Goal: Task Accomplishment & Management: Manage account settings

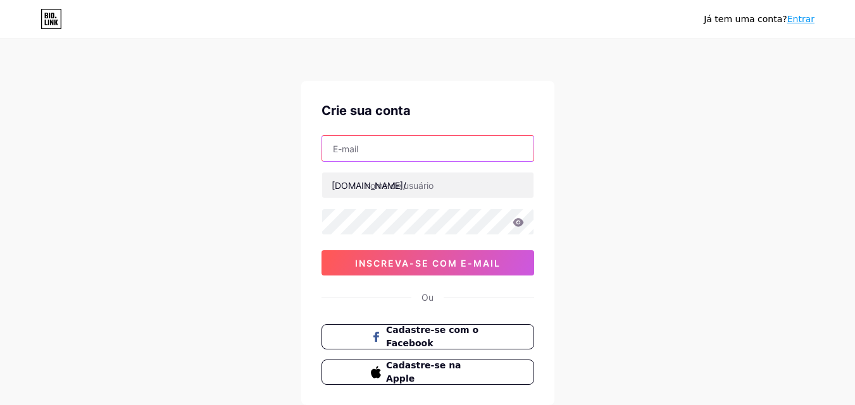
click at [343, 152] on input "text" at bounding box center [427, 148] width 211 height 25
type input "[EMAIL_ADDRESS][DOMAIN_NAME]"
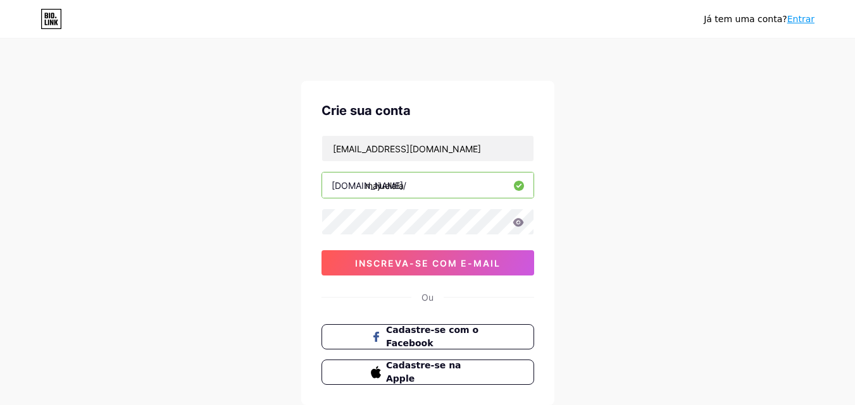
type input "majuelala"
click at [308, 229] on div "Crie sua conta [EMAIL_ADDRESS][DOMAIN_NAME] [DOMAIN_NAME]/ majuelala 0cAFcWeA6F…" at bounding box center [427, 243] width 253 height 325
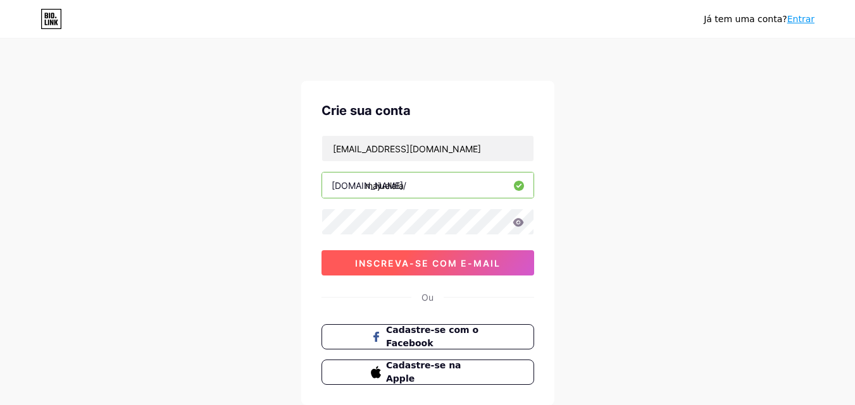
click at [443, 258] on font "inscreva-se com e-mail" at bounding box center [427, 263] width 145 height 11
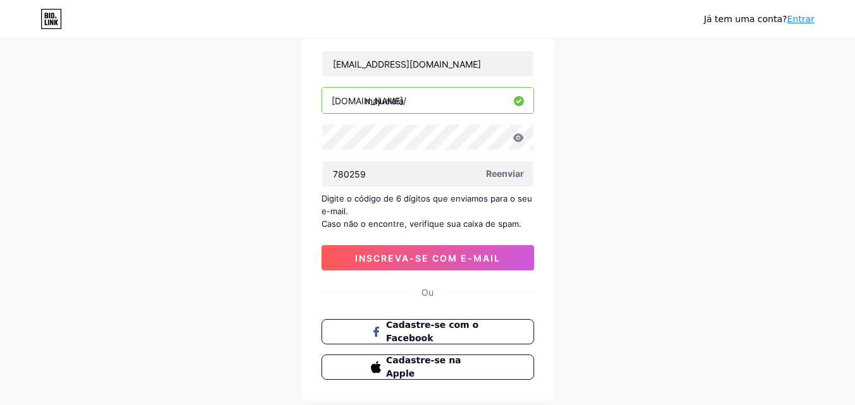
scroll to position [103, 0]
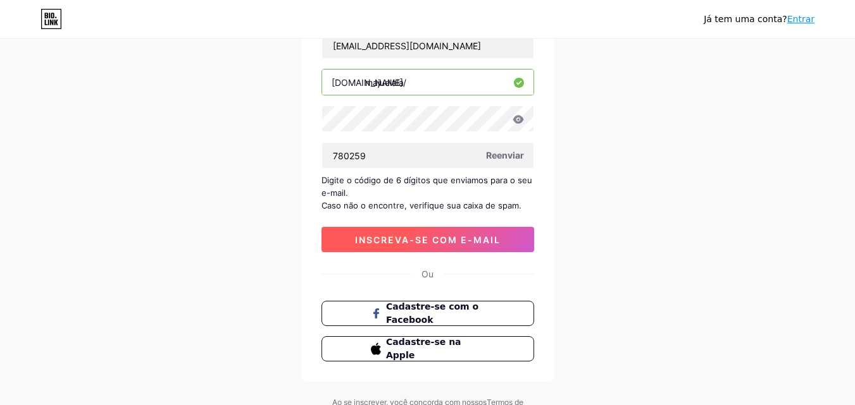
type input "780259"
click at [402, 247] on button "inscreva-se com e-mail" at bounding box center [427, 239] width 213 height 25
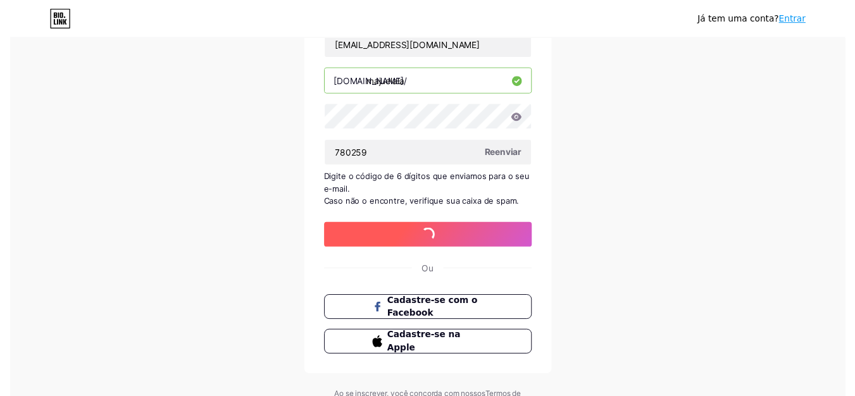
scroll to position [0, 0]
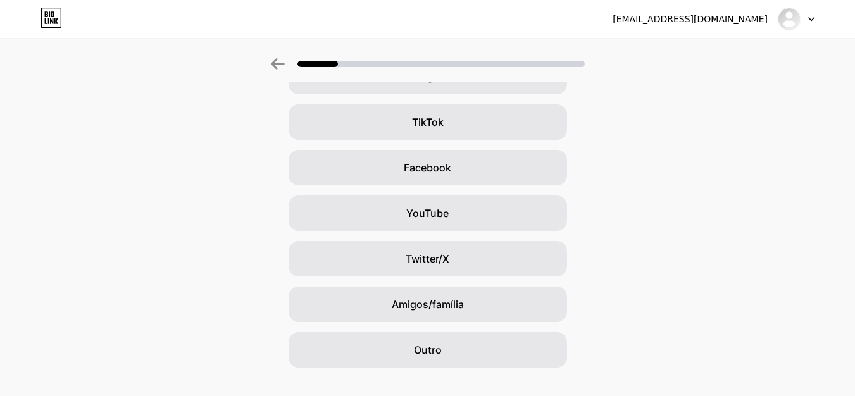
scroll to position [129, 0]
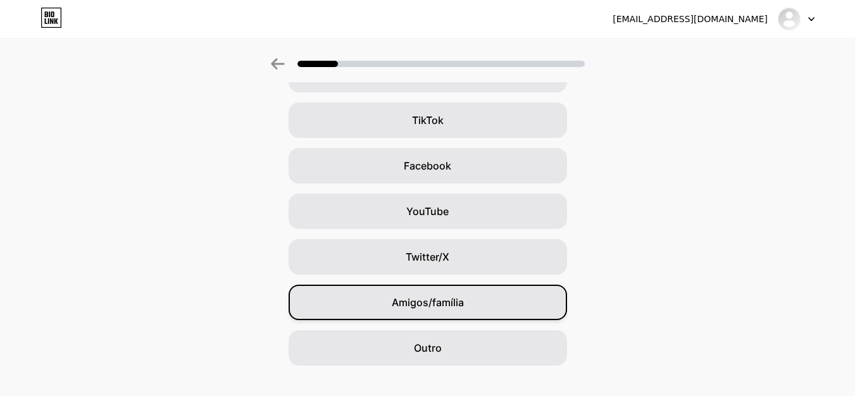
click at [455, 291] on div "Amigos/família" at bounding box center [427, 302] width 278 height 35
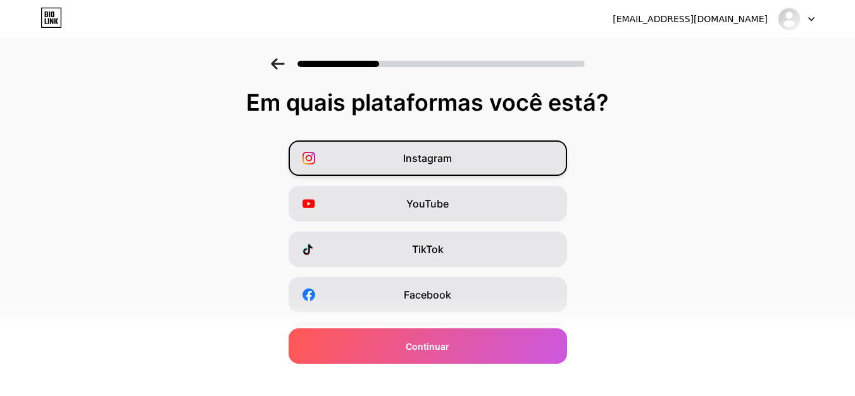
click at [414, 159] on font "Instagram" at bounding box center [427, 158] width 49 height 13
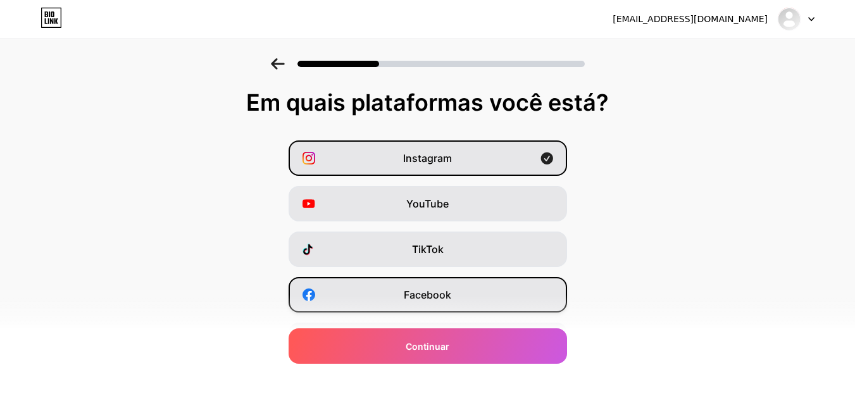
click at [442, 303] on div "Facebook" at bounding box center [427, 294] width 278 height 35
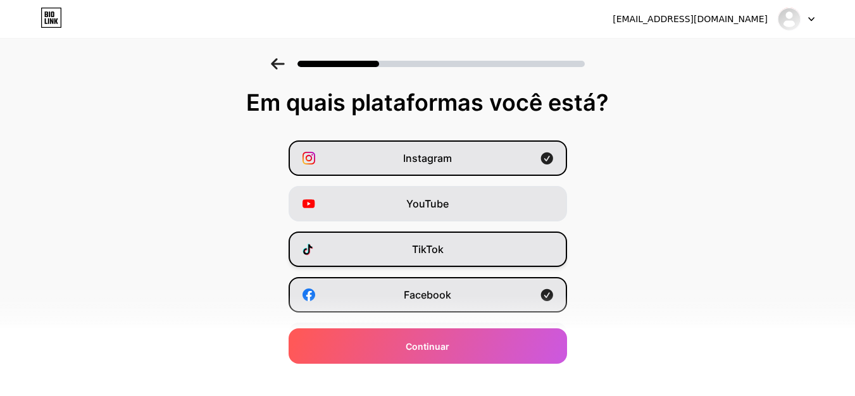
click at [460, 248] on div "TikTok" at bounding box center [427, 249] width 278 height 35
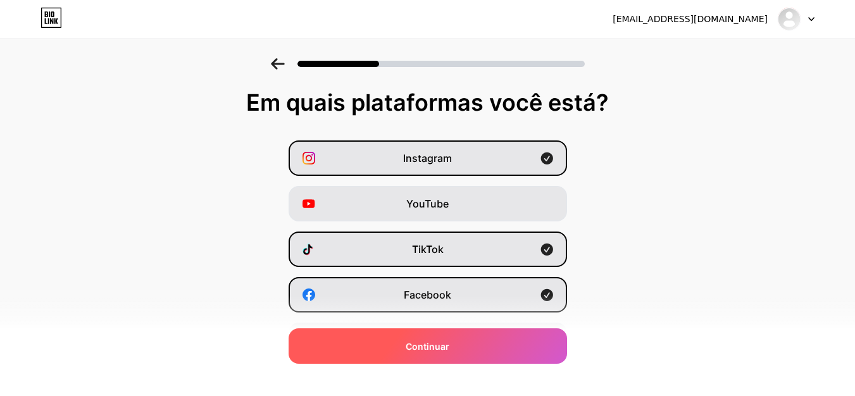
click at [435, 358] on div "Continuar" at bounding box center [427, 345] width 278 height 35
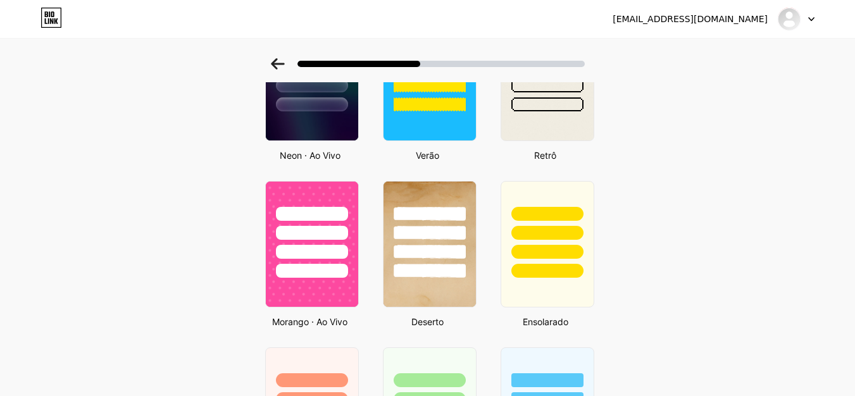
scroll to position [632, 0]
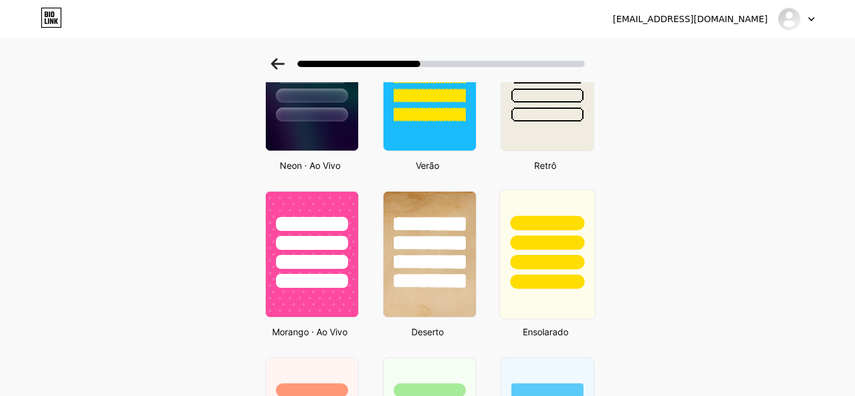
click at [571, 309] on div at bounding box center [546, 254] width 96 height 130
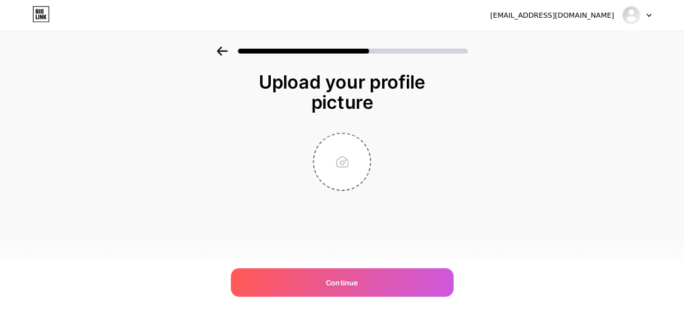
scroll to position [0, 0]
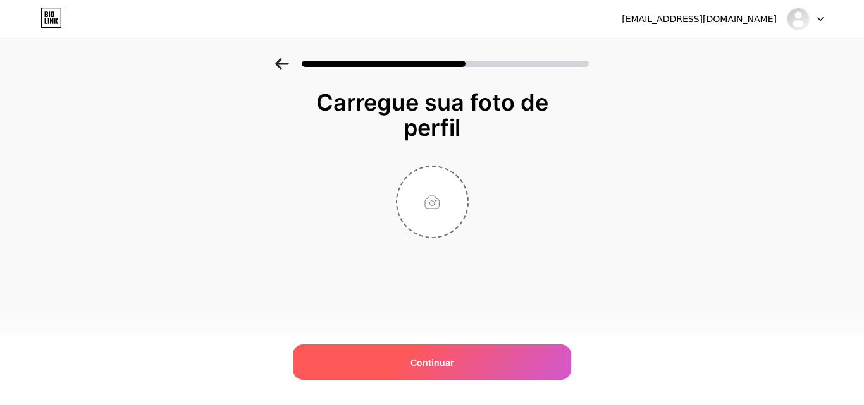
click at [420, 363] on font "Continuar" at bounding box center [433, 362] width 44 height 11
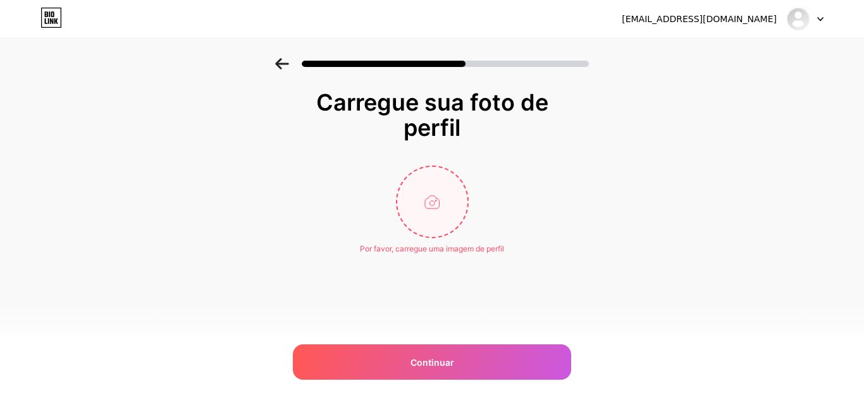
click at [428, 214] on input "file" at bounding box center [432, 202] width 70 height 70
click at [442, 203] on input "file" at bounding box center [432, 202] width 70 height 70
type input "C:\fakepath\Story instagram doação de brinquedos [DATE] ilustrado colorido.png"
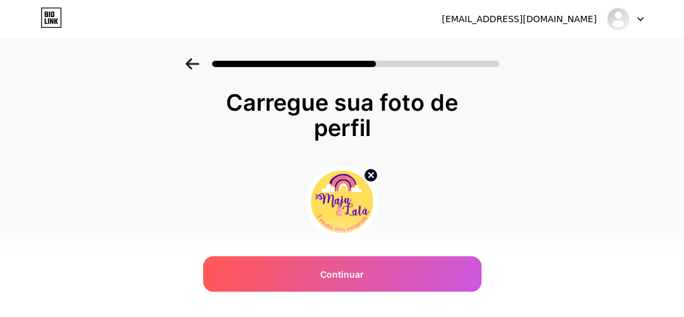
drag, startPoint x: 437, startPoint y: 194, endPoint x: 349, endPoint y: 154, distance: 96.3
click at [349, 154] on div "Carregue sua foto de perfil Por favor, carregue uma imagem de perfil Continuar" at bounding box center [342, 164] width 253 height 149
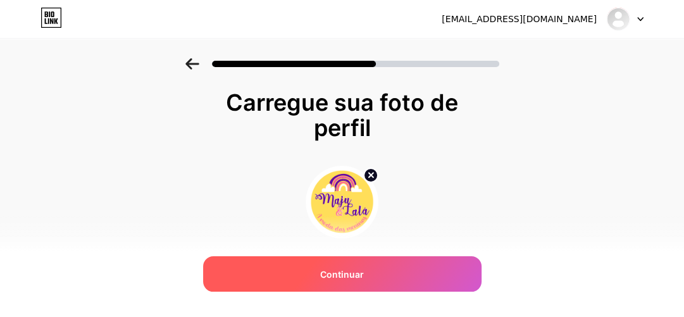
click at [341, 277] on font "Continuar" at bounding box center [342, 274] width 44 height 11
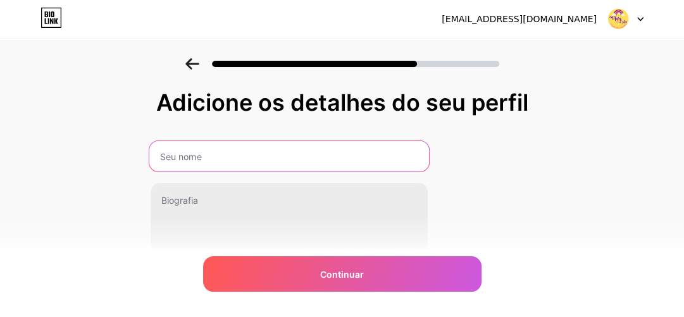
click at [175, 156] on input "text" at bounding box center [289, 156] width 280 height 30
type input "Maju e Lalá"
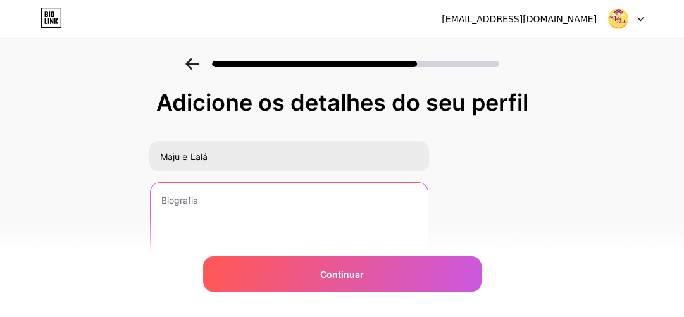
click at [167, 191] on textarea at bounding box center [289, 234] width 277 height 102
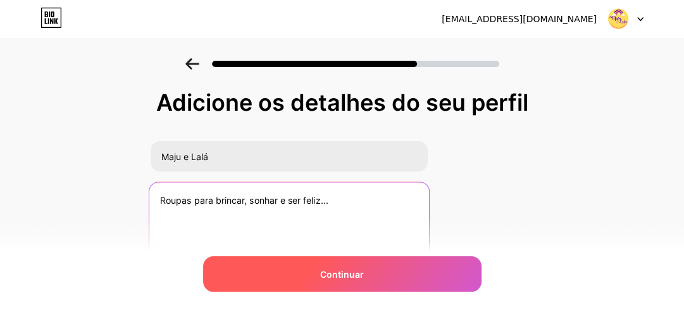
type textarea "Roupas para brincar, sonhar e ser feliz..."
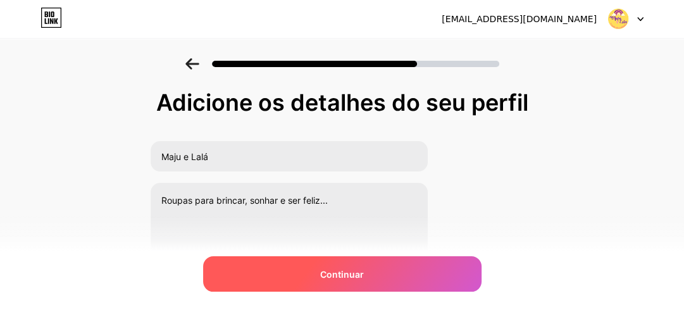
click at [343, 278] on span "Continuar" at bounding box center [342, 274] width 44 height 13
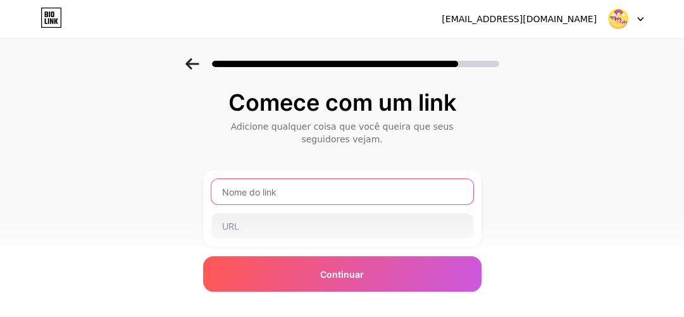
click at [233, 190] on input "text" at bounding box center [342, 191] width 262 height 25
type input "M"
type input "Maju e Lalá"
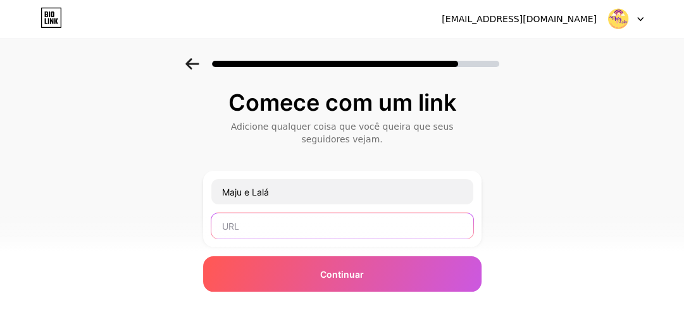
click at [231, 230] on input "text" at bounding box center [342, 225] width 262 height 25
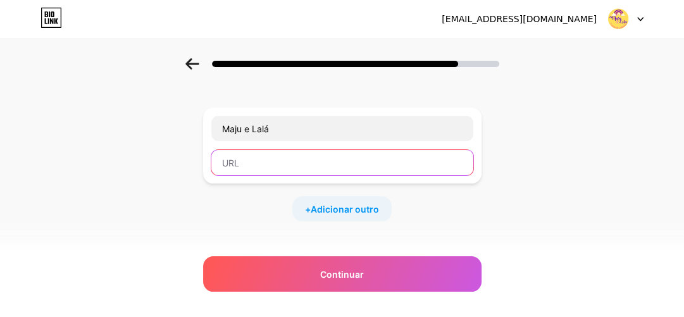
scroll to position [62, 0]
paste input "[URL][DOMAIN_NAME]"
type input "[URL][DOMAIN_NAME]"
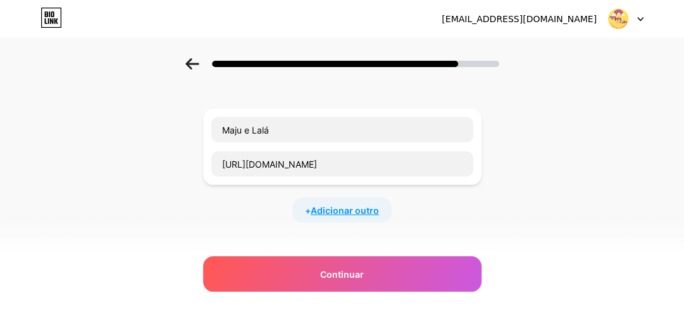
click at [354, 210] on font "Adicionar outro" at bounding box center [345, 210] width 68 height 11
click at [264, 220] on input "text" at bounding box center [342, 218] width 262 height 25
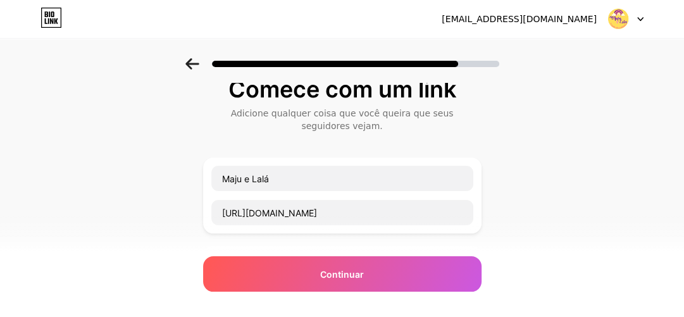
scroll to position [11, 0]
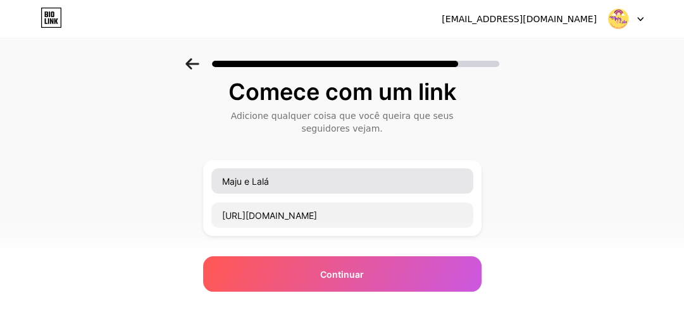
type input "htt"
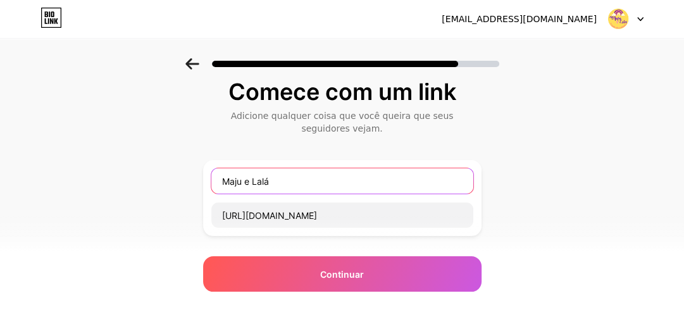
drag, startPoint x: 276, startPoint y: 180, endPoint x: 197, endPoint y: 179, distance: 78.4
click at [197, 179] on div "Comece com um link Adicione qualquer coisa que você queira que seus seguidores …" at bounding box center [342, 320] width 684 height 546
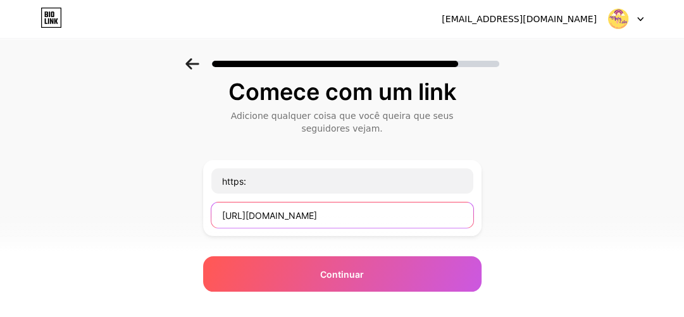
drag, startPoint x: 339, startPoint y: 213, endPoint x: 223, endPoint y: 221, distance: 116.7
click at [223, 221] on input "[URL][DOMAIN_NAME]" at bounding box center [342, 214] width 262 height 25
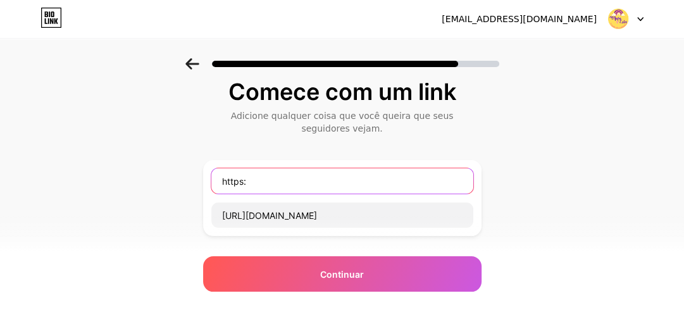
drag, startPoint x: 256, startPoint y: 181, endPoint x: 171, endPoint y: 176, distance: 84.9
click at [171, 176] on div "Comece com um link Adicione qualquer coisa que você queira que seus seguidores …" at bounding box center [342, 320] width 684 height 546
paste input "//[DOMAIN_NAME][URL]"
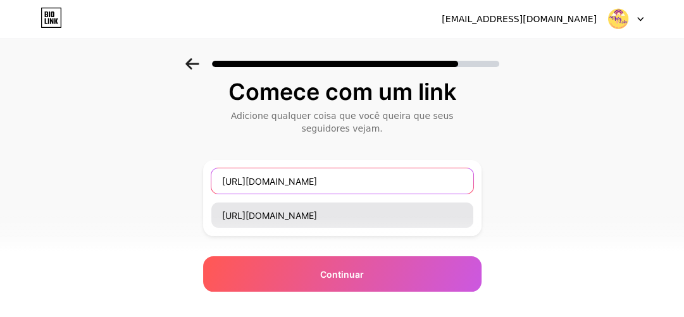
type input "[URL][DOMAIN_NAME]"
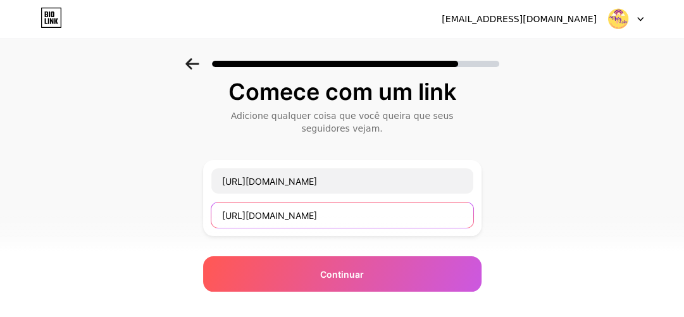
click at [340, 213] on input "[URL][DOMAIN_NAME]" at bounding box center [342, 214] width 262 height 25
type input "h"
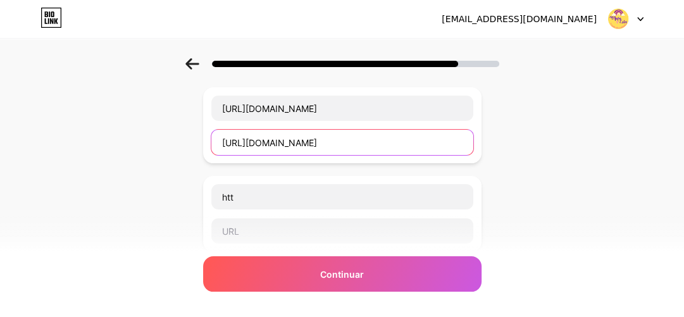
scroll to position [75, 0]
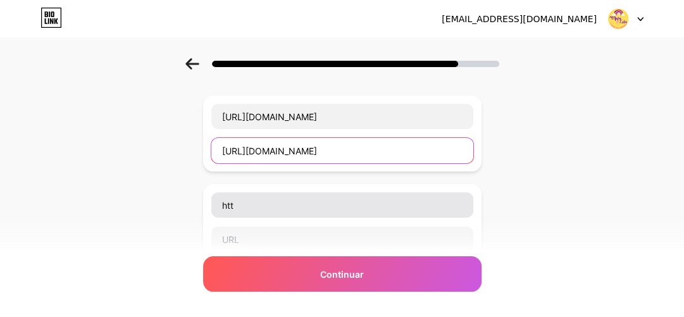
type input "[URL][DOMAIN_NAME]"
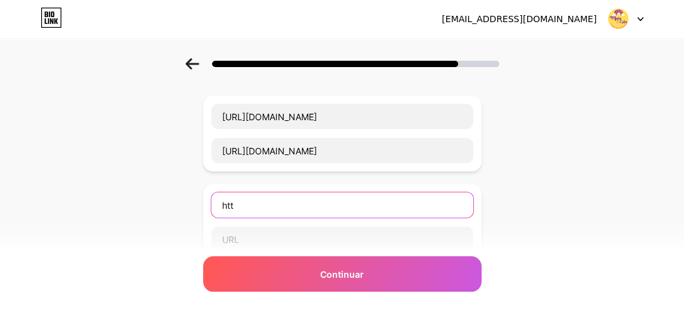
click at [245, 197] on input "htt" at bounding box center [342, 204] width 262 height 25
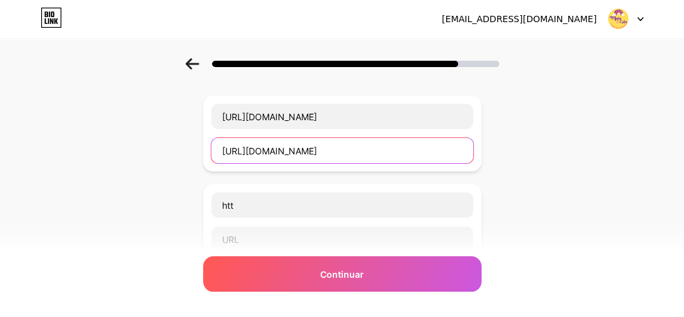
drag, startPoint x: 360, startPoint y: 154, endPoint x: 161, endPoint y: 149, distance: 198.7
click at [161, 149] on div "Comece com um link Adicione qualquer coisa que você queira que seus seguidores …" at bounding box center [342, 256] width 684 height 546
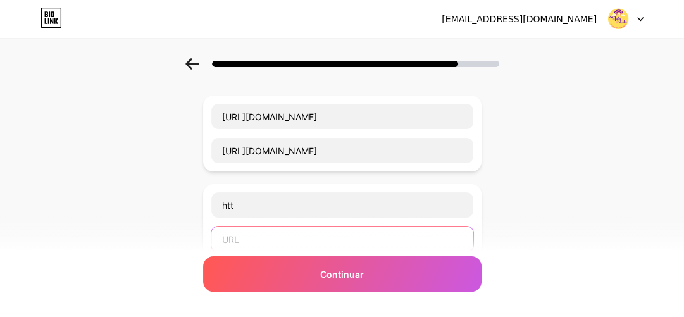
click at [234, 237] on input "text" at bounding box center [342, 238] width 262 height 25
paste input "[URL][DOMAIN_NAME]"
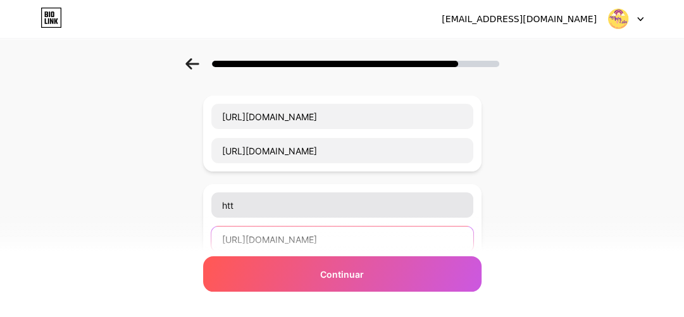
type input "[URL][DOMAIN_NAME]"
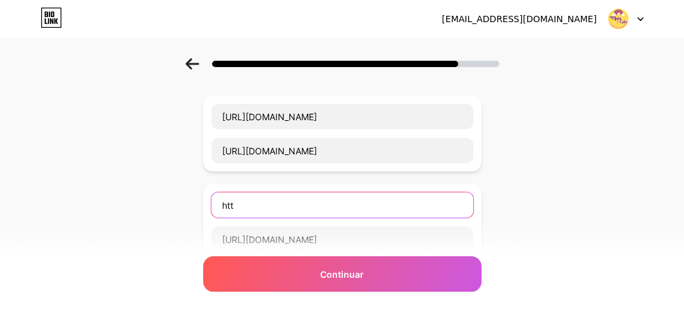
click at [243, 202] on input "htt" at bounding box center [342, 204] width 262 height 25
type input "h"
drag, startPoint x: 278, startPoint y: 205, endPoint x: 322, endPoint y: 213, distance: 44.9
click at [322, 213] on input "Fale comigo no site" at bounding box center [342, 204] width 262 height 25
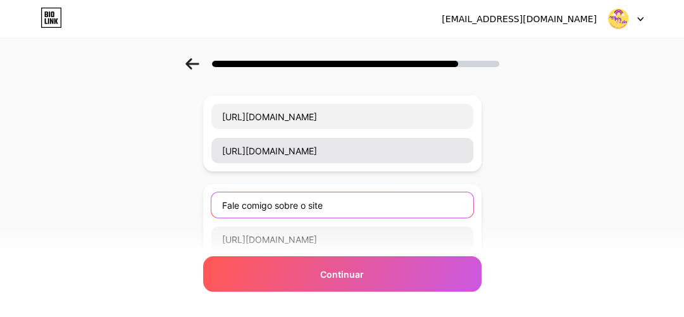
type input "Fale comigo sobre o site"
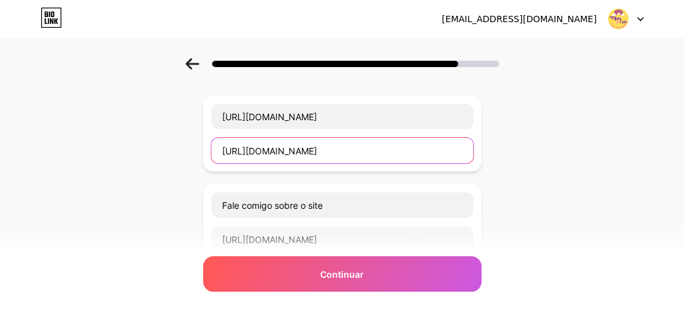
drag, startPoint x: 228, startPoint y: 150, endPoint x: 401, endPoint y: 167, distance: 174.2
click at [401, 167] on div "[URL][DOMAIN_NAME] [URL][DOMAIN_NAME]" at bounding box center [342, 134] width 278 height 76
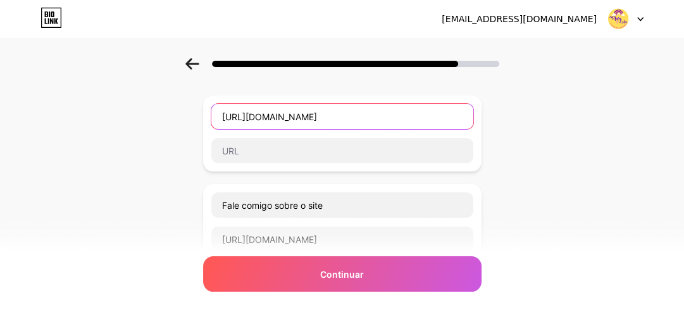
drag, startPoint x: 224, startPoint y: 116, endPoint x: 357, endPoint y: 127, distance: 133.9
click at [357, 127] on input "[URL][DOMAIN_NAME]" at bounding box center [342, 116] width 262 height 25
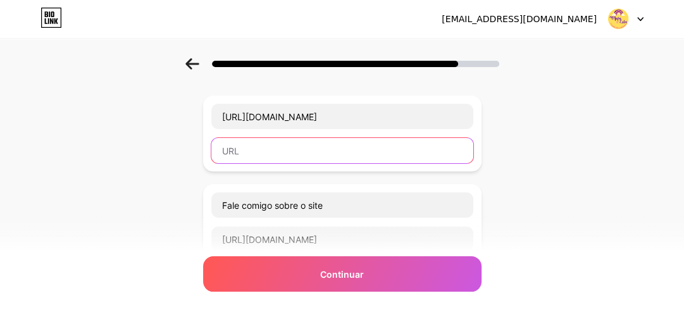
click at [279, 149] on input "text" at bounding box center [342, 150] width 262 height 25
paste input "[URL][DOMAIN_NAME]"
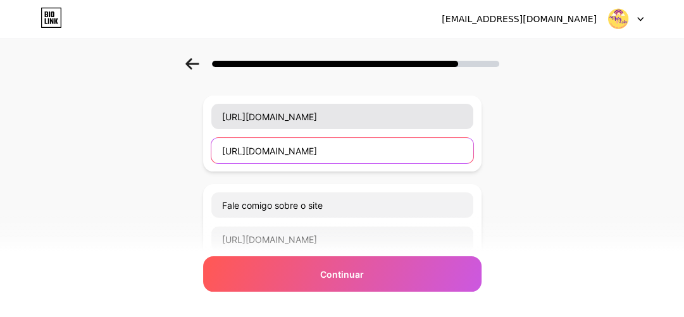
type input "[URL][DOMAIN_NAME]"
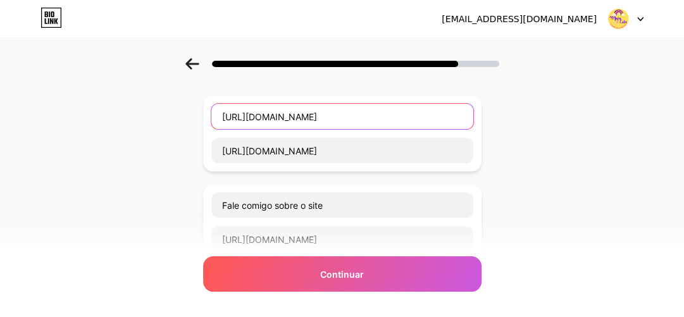
drag, startPoint x: 340, startPoint y: 118, endPoint x: 84, endPoint y: 108, distance: 255.8
click at [84, 108] on div "Comece com um link Adicione qualquer coisa que você queira que seus seguidores …" at bounding box center [342, 256] width 684 height 546
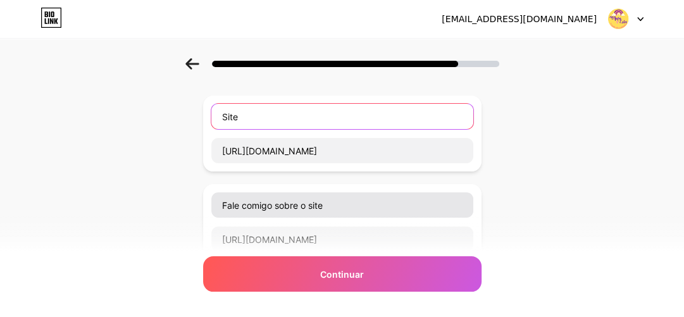
type input "Site"
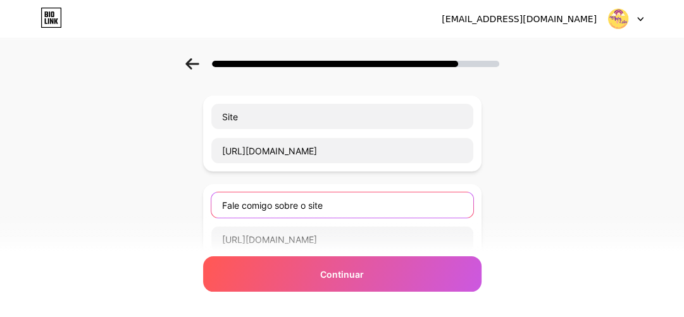
drag, startPoint x: 278, startPoint y: 202, endPoint x: 358, endPoint y: 214, distance: 80.5
click at [358, 214] on input "Fale comigo sobre o site" at bounding box center [342, 204] width 262 height 25
type input "F"
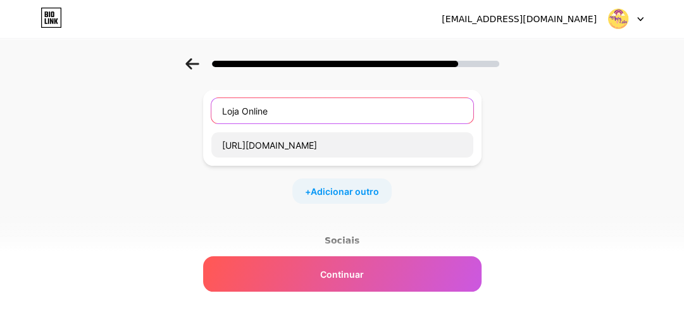
scroll to position [178, 0]
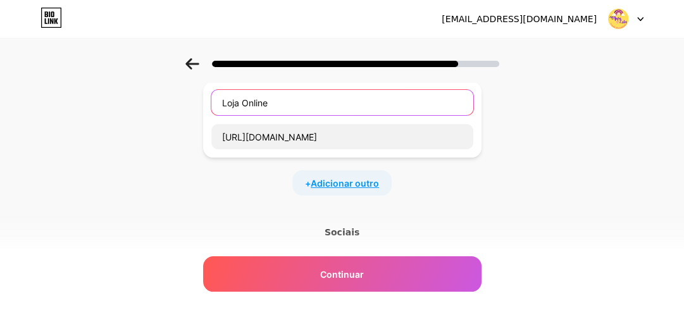
type input "Loja Online"
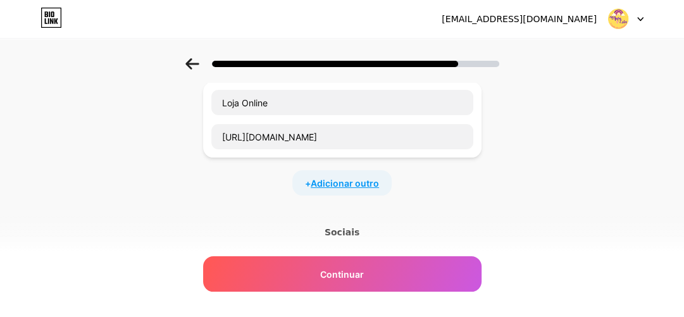
click at [359, 183] on font "Adicionar outro" at bounding box center [345, 183] width 68 height 11
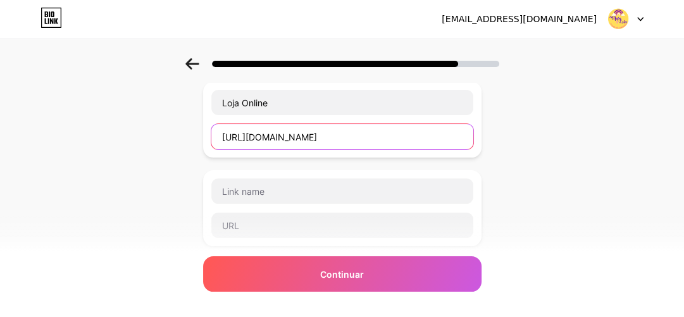
drag, startPoint x: 366, startPoint y: 137, endPoint x: 192, endPoint y: 129, distance: 173.5
click at [192, 129] on div "Comece com um link Adicione qualquer coisa que você queira que seus seguidores …" at bounding box center [342, 197] width 684 height 634
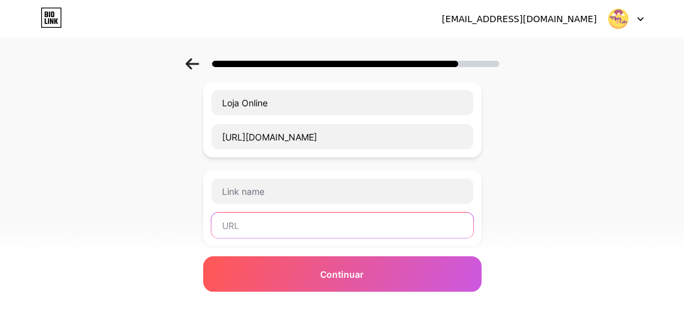
click at [247, 225] on input "text" at bounding box center [342, 225] width 262 height 25
paste input "[URL][DOMAIN_NAME]"
click at [307, 225] on input "[URL][DOMAIN_NAME]" at bounding box center [342, 225] width 262 height 25
drag, startPoint x: 307, startPoint y: 225, endPoint x: 367, endPoint y: 238, distance: 61.1
click at [367, 238] on div "[URL][DOMAIN_NAME]" at bounding box center [342, 208] width 278 height 76
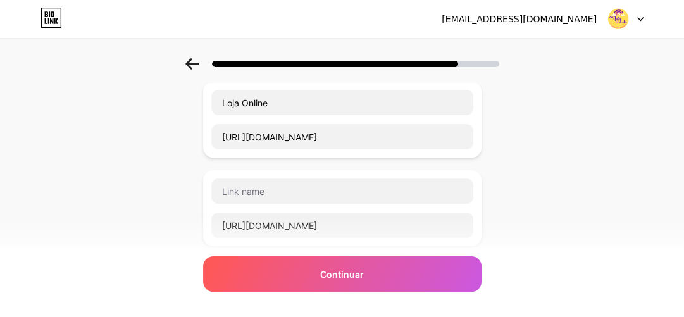
click at [367, 238] on div "[URL][DOMAIN_NAME]" at bounding box center [342, 208] width 278 height 76
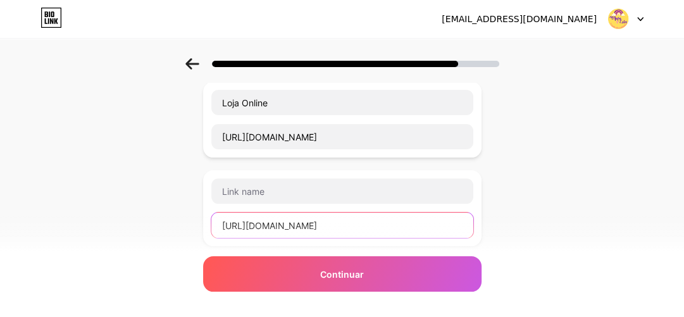
click at [364, 225] on input "[URL][DOMAIN_NAME]" at bounding box center [342, 225] width 262 height 25
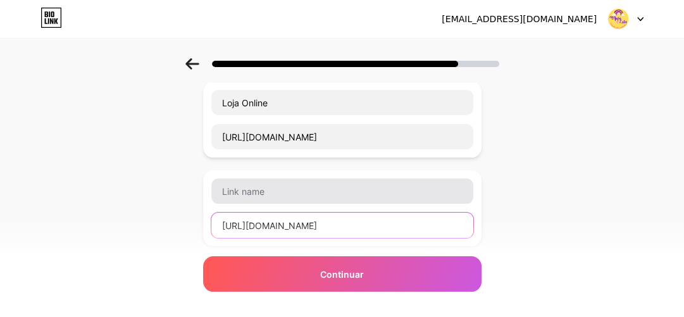
type input "[URL][DOMAIN_NAME]"
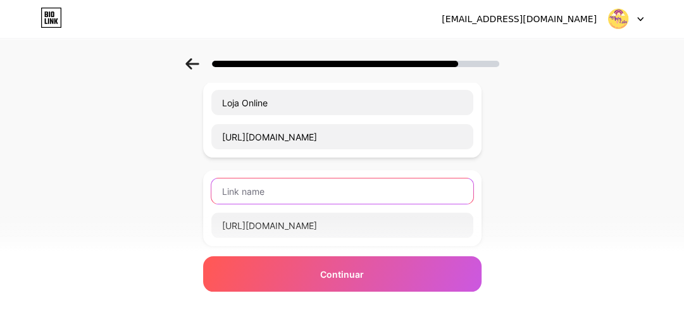
click at [245, 185] on input "text" at bounding box center [342, 190] width 262 height 25
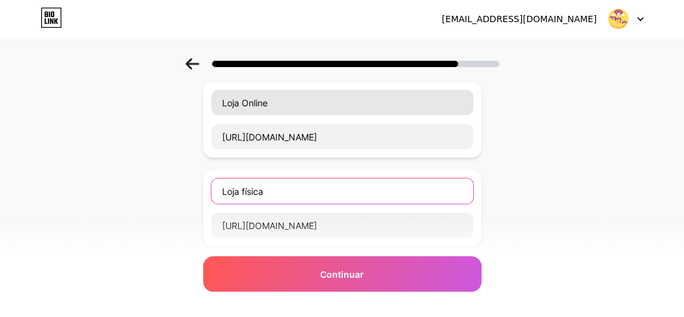
type input "Loja física"
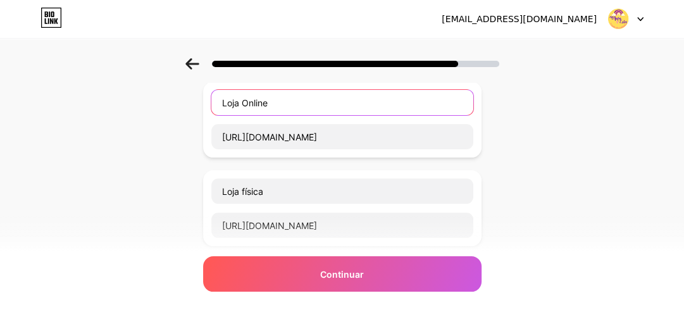
click at [227, 103] on input "Loja Online" at bounding box center [342, 102] width 262 height 25
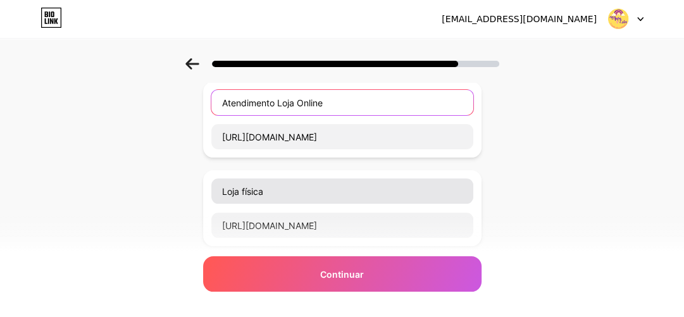
type input "Atendimento Loja Online"
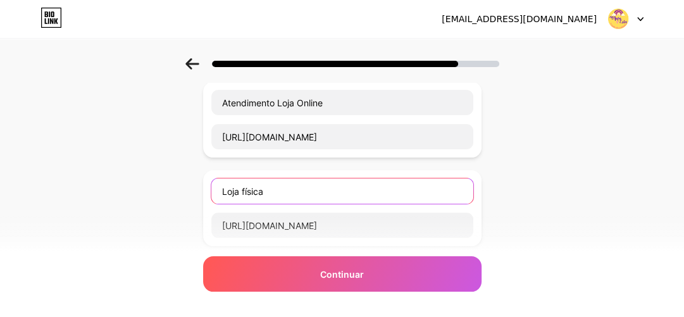
click at [221, 187] on input "Loja física" at bounding box center [342, 190] width 262 height 25
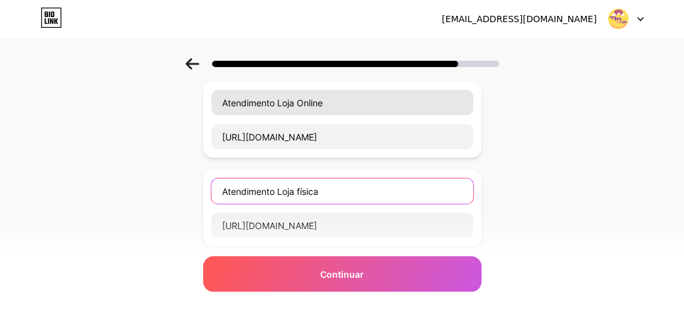
type input "Atendimento Loja física"
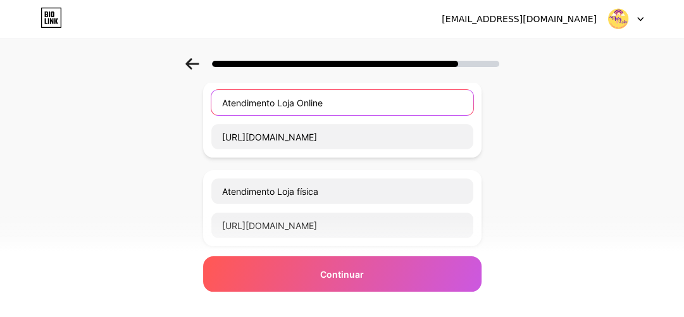
click at [280, 105] on input "Atendimento Loja Online" at bounding box center [342, 102] width 262 height 25
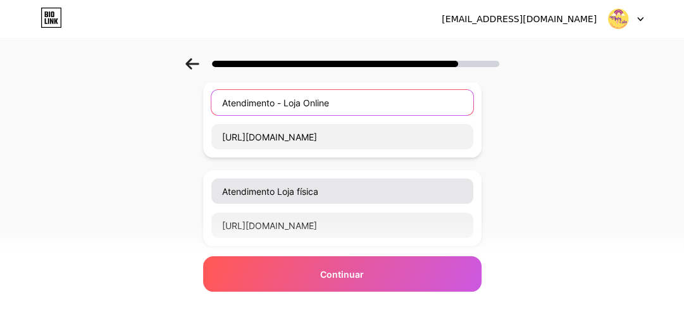
type input "Atendimento - Loja Online"
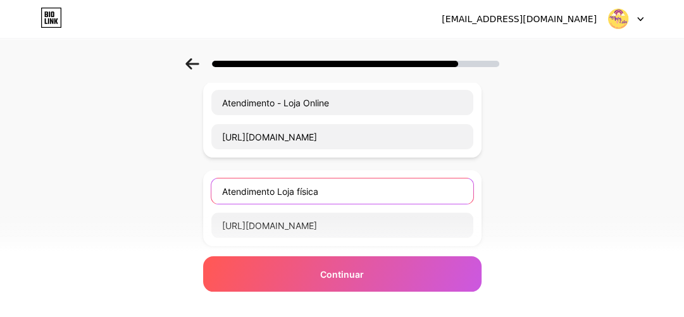
click at [278, 190] on input "Atendimento Loja física" at bounding box center [342, 190] width 262 height 25
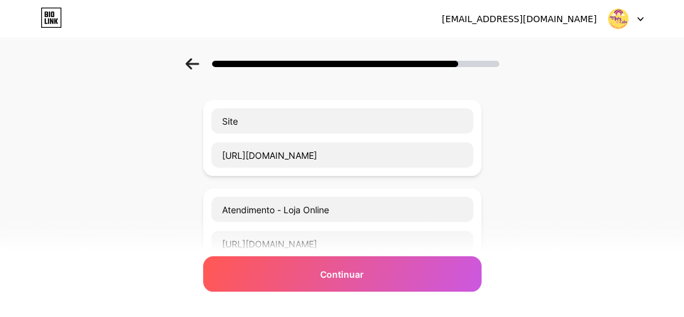
scroll to position [108, 0]
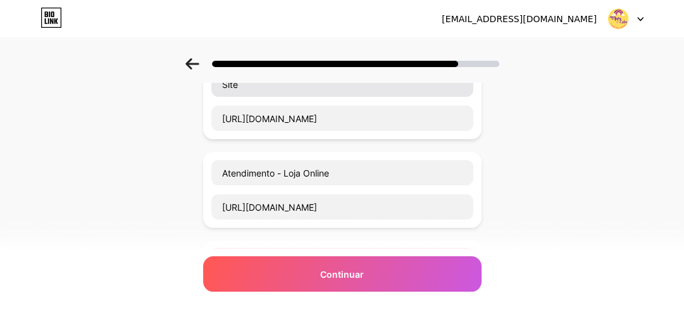
type input "Atendimento - Loja física"
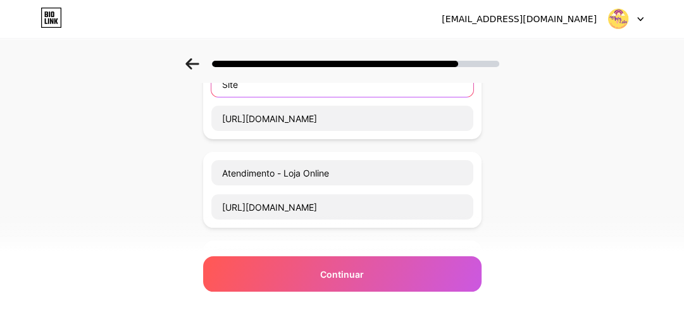
click at [279, 85] on input "Site" at bounding box center [342, 83] width 262 height 25
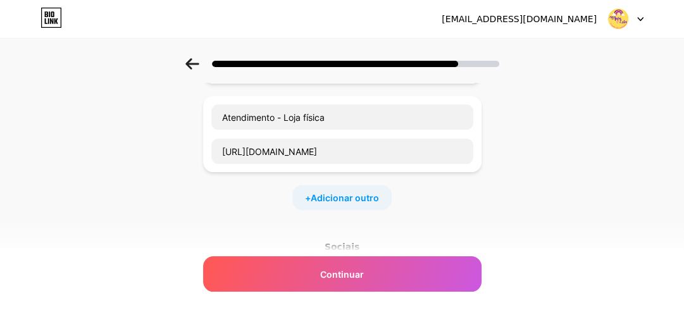
scroll to position [256, 0]
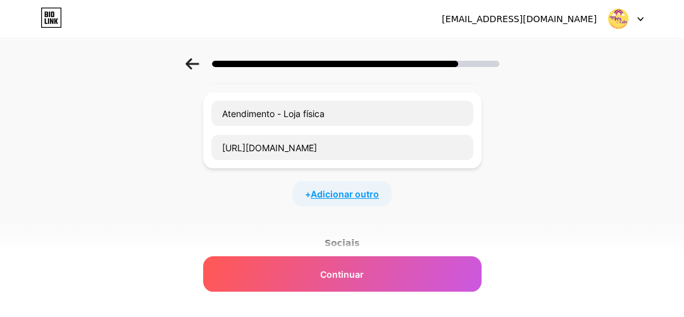
type input "Site Maju e Lalá"
click at [339, 193] on font "Adicionar outro" at bounding box center [345, 194] width 68 height 11
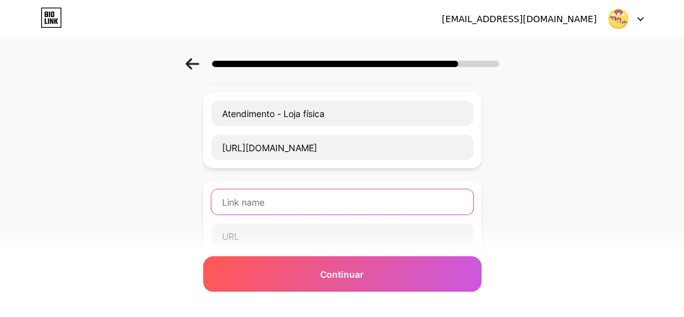
click at [243, 195] on input "text" at bounding box center [342, 201] width 262 height 25
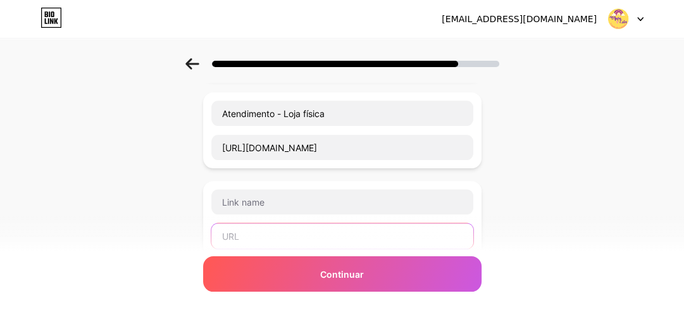
click at [241, 236] on input "text" at bounding box center [342, 235] width 262 height 25
paste input "[URL][DOMAIN_NAME]"
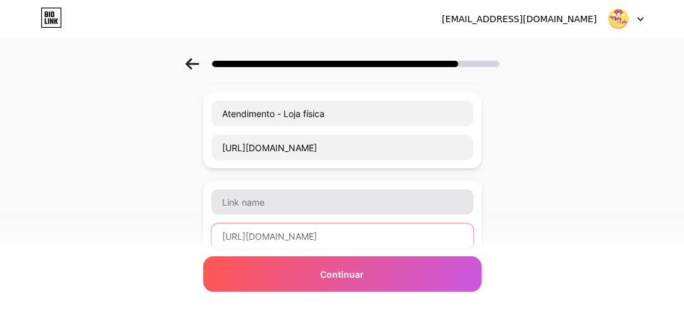
type input "[URL][DOMAIN_NAME]"
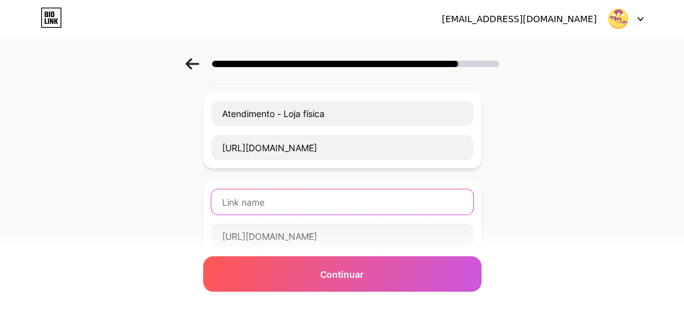
click at [227, 195] on input "text" at bounding box center [342, 201] width 262 height 25
click at [249, 202] on input "text" at bounding box center [342, 201] width 262 height 25
click at [254, 196] on input "Grupo VIP" at bounding box center [342, 201] width 262 height 25
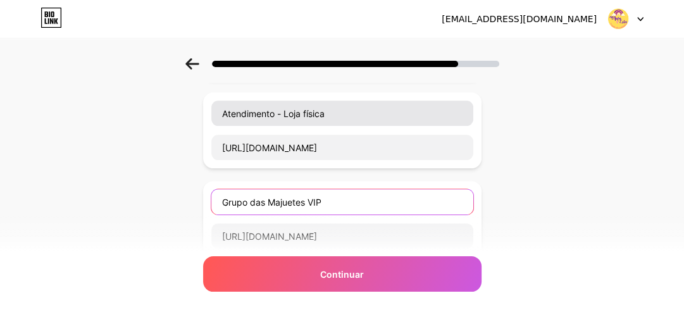
type input "Grupo das Majuetes VIP"
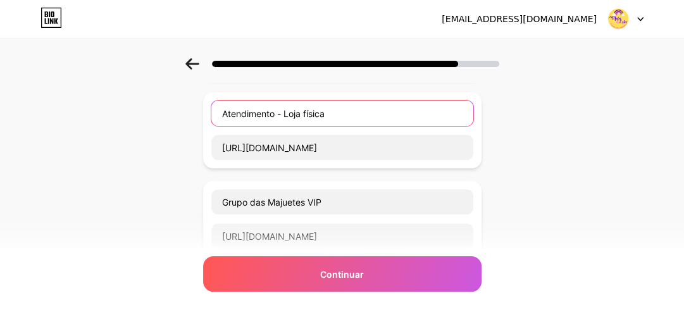
drag, startPoint x: 285, startPoint y: 113, endPoint x: 186, endPoint y: 108, distance: 99.4
click at [186, 108] on div "Comece com um link Adicione qualquer coisa que você queira que seus seguidores …" at bounding box center [342, 164] width 684 height 723
click at [276, 115] on input "Loja física" at bounding box center [342, 113] width 262 height 25
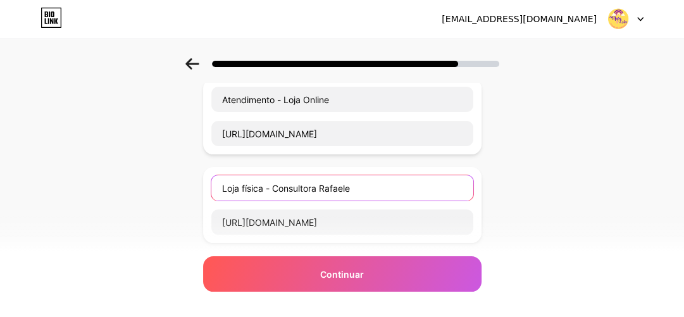
scroll to position [164, 0]
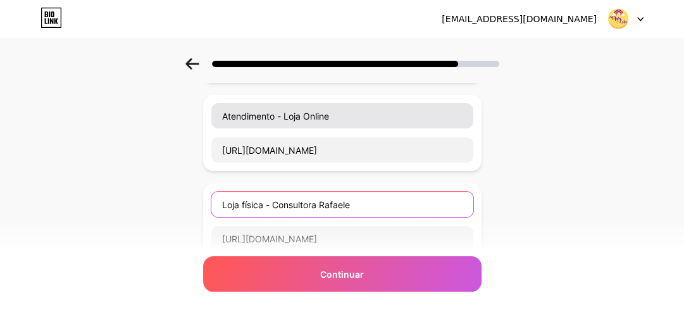
type input "Loja física - Consultora Rafaele"
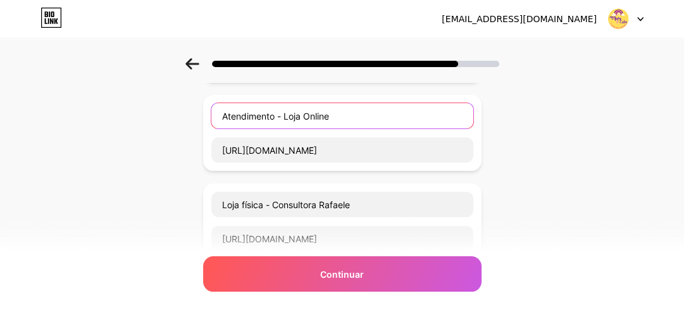
drag, startPoint x: 287, startPoint y: 116, endPoint x: 152, endPoint y: 112, distance: 134.8
click at [152, 112] on div "Comece com um link Adicione qualquer coisa que você queira que seus seguidores …" at bounding box center [342, 255] width 684 height 723
click at [292, 119] on input "Loja Online" at bounding box center [342, 115] width 262 height 25
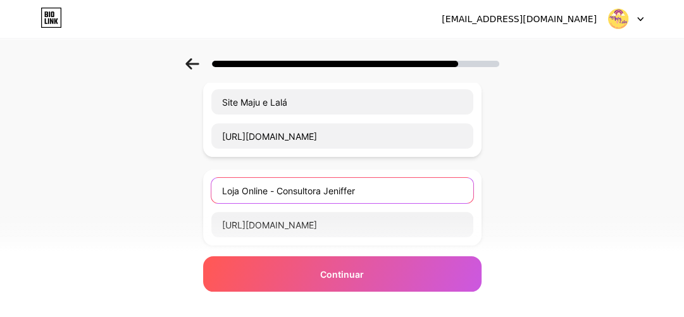
scroll to position [69, 0]
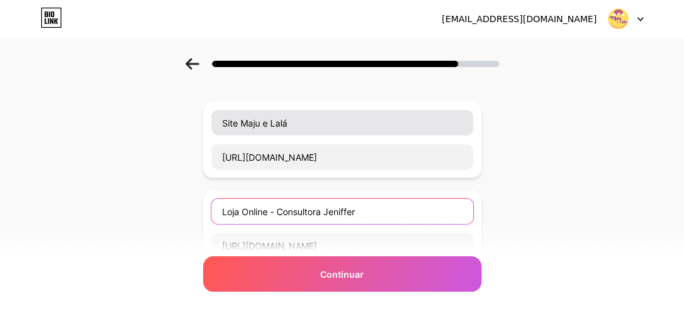
type input "Loja Online - Consultora Jeniffer"
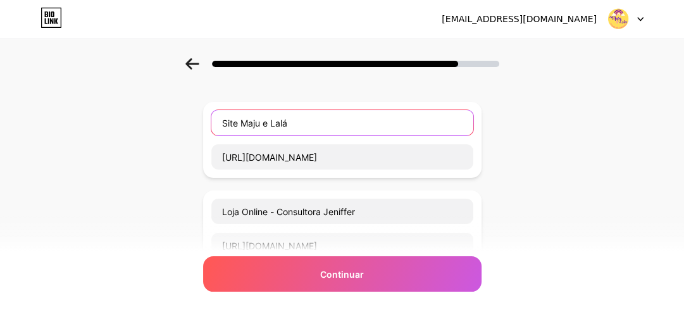
drag, startPoint x: 242, startPoint y: 125, endPoint x: 218, endPoint y: 120, distance: 23.8
click at [218, 120] on input "Site Maju e Lalá" at bounding box center [342, 122] width 262 height 25
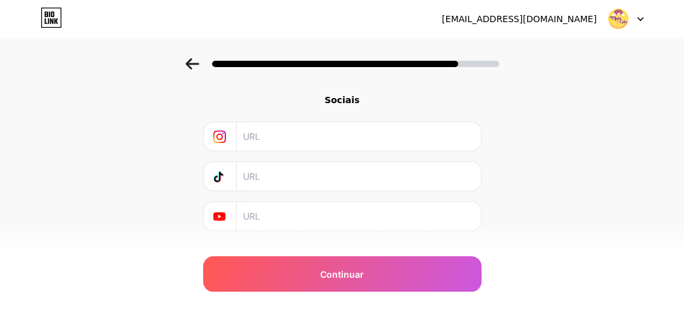
scroll to position [474, 0]
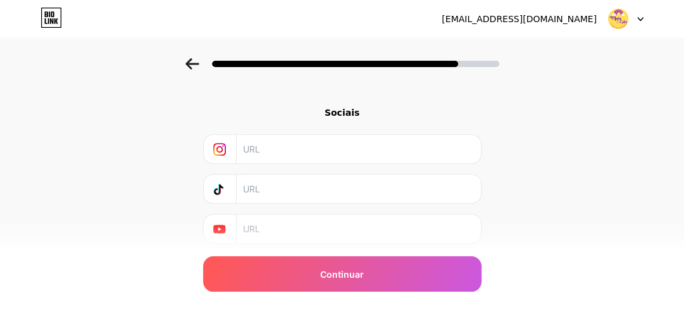
type input "Compre no site Maju e Lalá"
click at [259, 150] on input "text" at bounding box center [358, 149] width 230 height 28
paste input "[URL][DOMAIN_NAME]"
type input "[URL][DOMAIN_NAME]"
click at [309, 189] on input "text" at bounding box center [358, 189] width 230 height 28
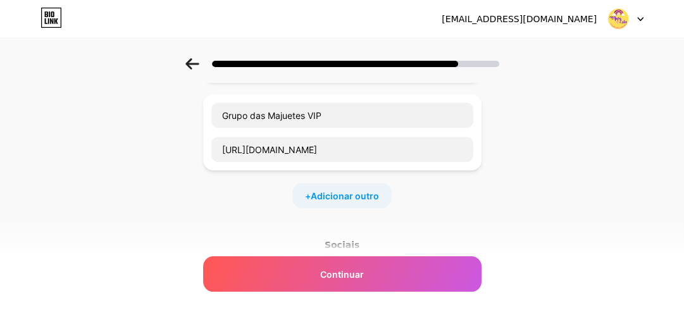
scroll to position [345, 0]
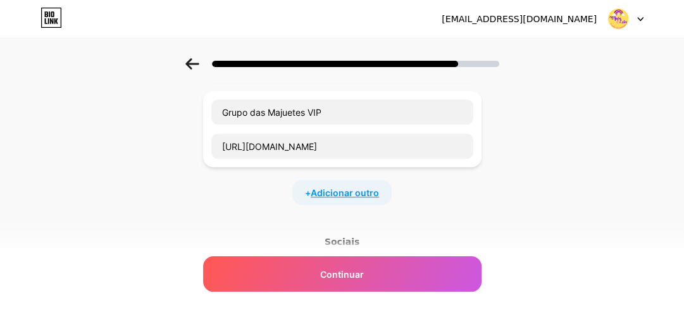
click at [349, 192] on font "Adicionar outro" at bounding box center [345, 192] width 68 height 11
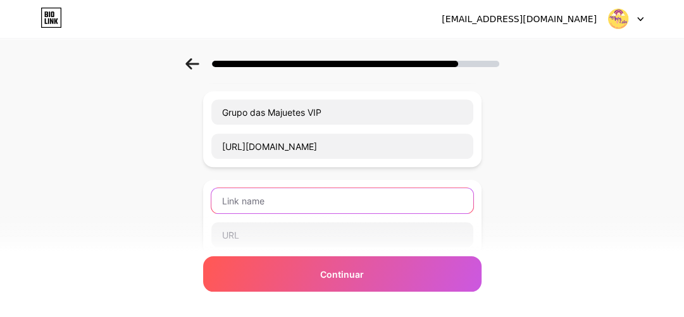
click at [292, 198] on input "text" at bounding box center [342, 200] width 262 height 25
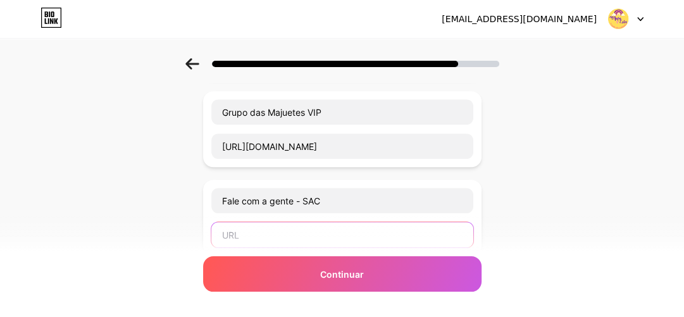
click at [296, 239] on input "text" at bounding box center [342, 234] width 262 height 25
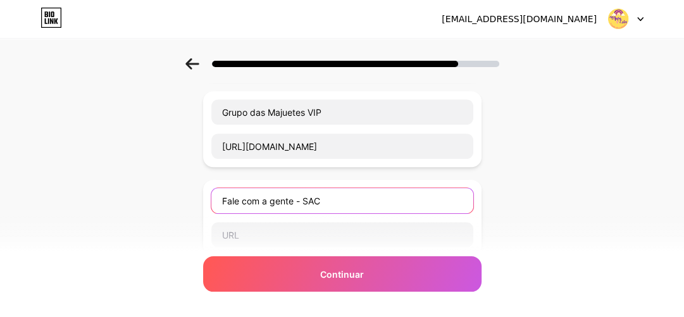
drag, startPoint x: 306, startPoint y: 196, endPoint x: 98, endPoint y: 185, distance: 207.8
click at [98, 185] on div "Comece com um link Adicione qualquer coisa que você queira que seus seguidores …" at bounding box center [342, 119] width 684 height 812
type input "Fale com a gente - SAC"
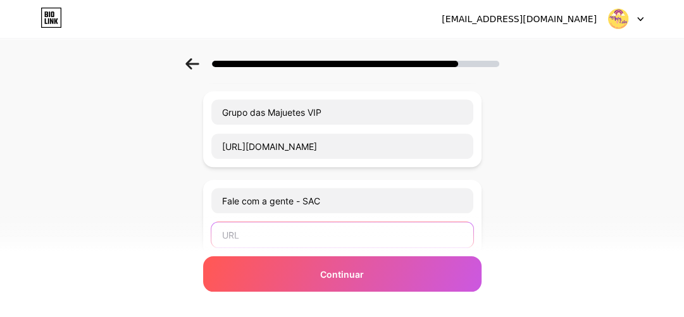
click at [252, 235] on input "text" at bounding box center [342, 234] width 262 height 25
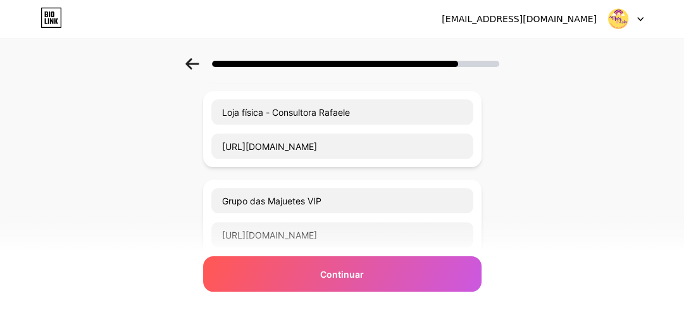
scroll to position [252, 0]
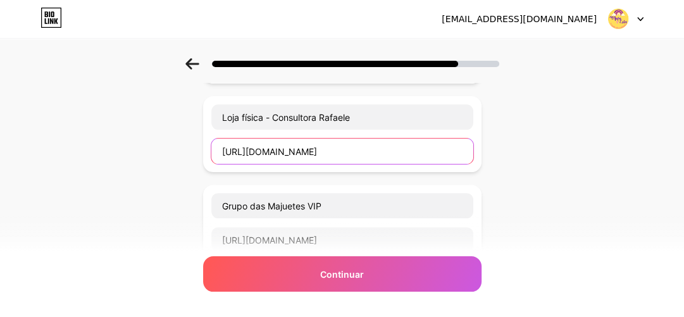
drag, startPoint x: 224, startPoint y: 149, endPoint x: 397, endPoint y: 154, distance: 173.4
click at [397, 154] on input "[URL][DOMAIN_NAME]" at bounding box center [342, 151] width 262 height 25
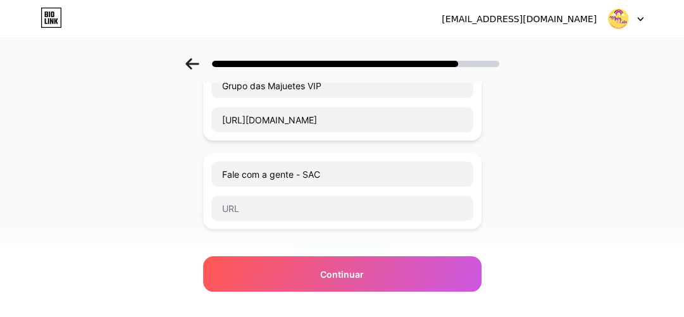
scroll to position [374, 0]
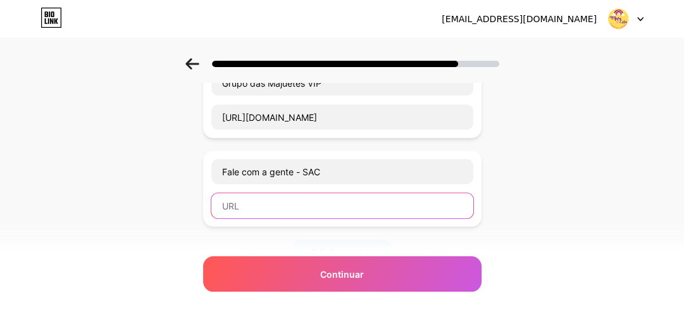
click at [292, 213] on input "text" at bounding box center [342, 205] width 262 height 25
paste input "[URL][DOMAIN_NAME]"
drag, startPoint x: 309, startPoint y: 203, endPoint x: 423, endPoint y: 210, distance: 113.4
click at [423, 210] on input "[URL][DOMAIN_NAME]" at bounding box center [342, 205] width 262 height 25
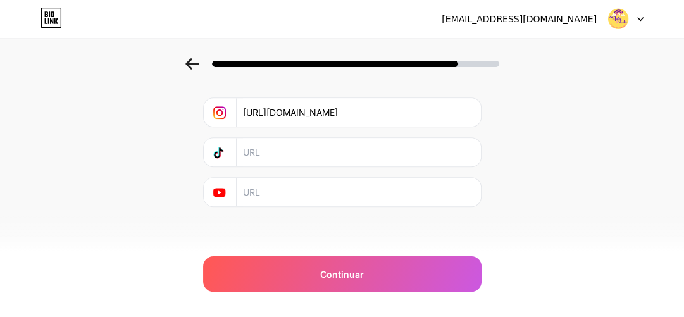
scroll to position [599, 0]
type input "[URL][DOMAIN_NAME]"
click at [256, 192] on input "text" at bounding box center [358, 192] width 230 height 28
click at [253, 149] on input "text" at bounding box center [358, 153] width 230 height 28
paste input "[URL][DOMAIN_NAME]"
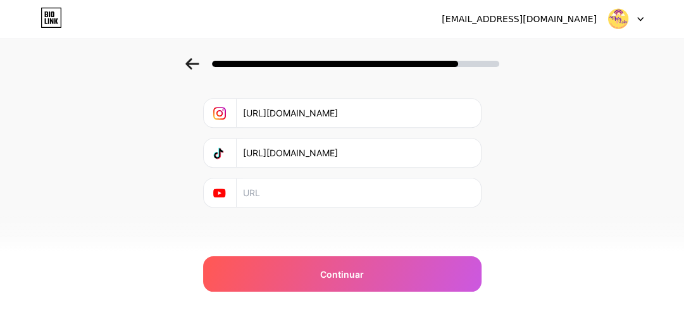
scroll to position [0, 28]
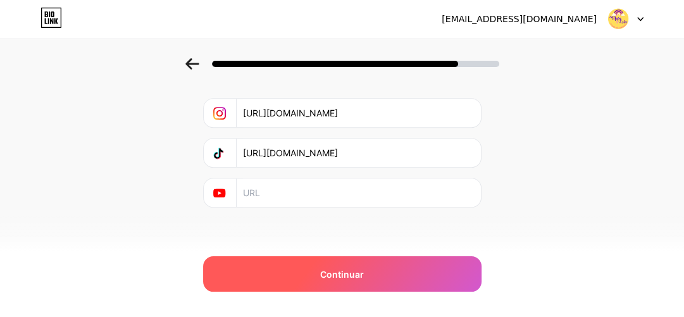
type input "[URL][DOMAIN_NAME]"
click at [329, 271] on font "Continuar" at bounding box center [342, 274] width 44 height 11
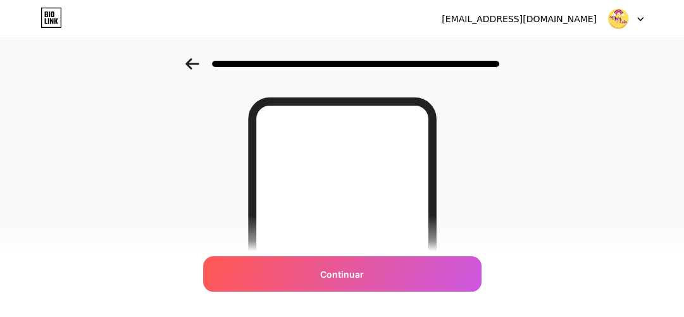
scroll to position [25, 0]
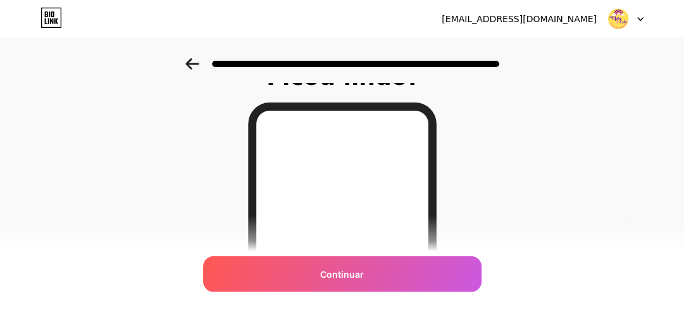
drag, startPoint x: 681, startPoint y: 128, endPoint x: 686, endPoint y: 120, distance: 10.0
click at [684, 120] on html "[EMAIL_ADDRESS][DOMAIN_NAME] Sair Link copiado Ficou lindo! Continuar Texto ori…" at bounding box center [342, 293] width 684 height 636
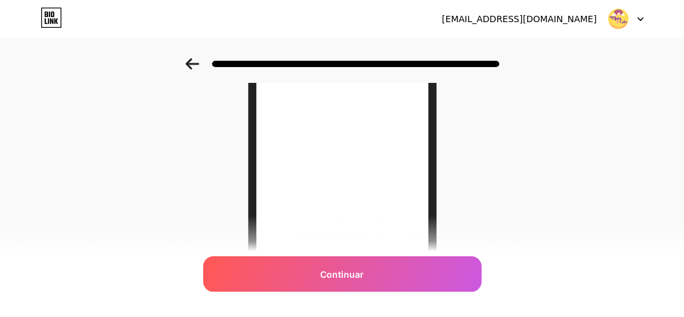
scroll to position [269, 0]
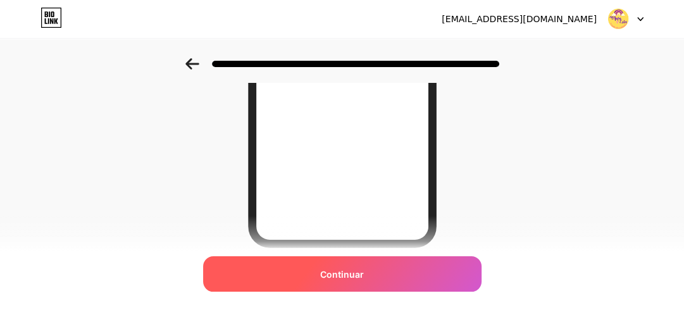
click at [338, 277] on font "Continuar" at bounding box center [342, 274] width 44 height 11
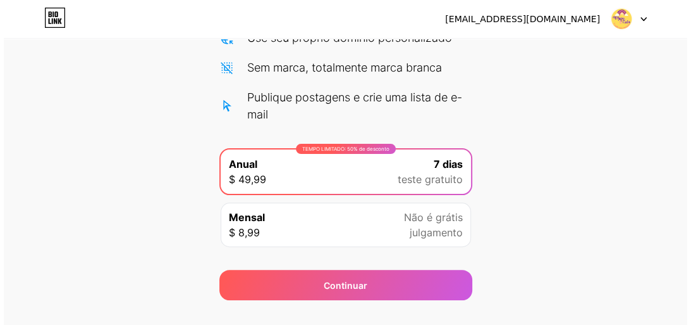
scroll to position [218, 0]
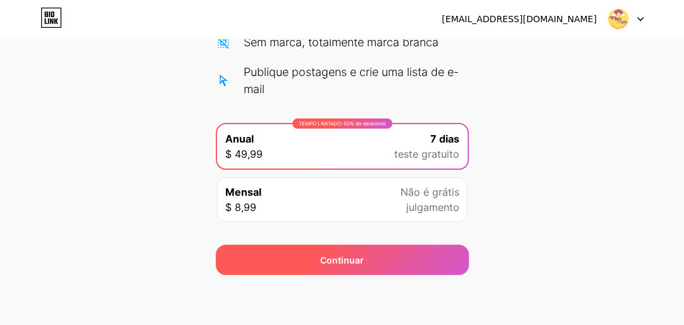
click at [342, 261] on font "Continuar" at bounding box center [342, 259] width 44 height 11
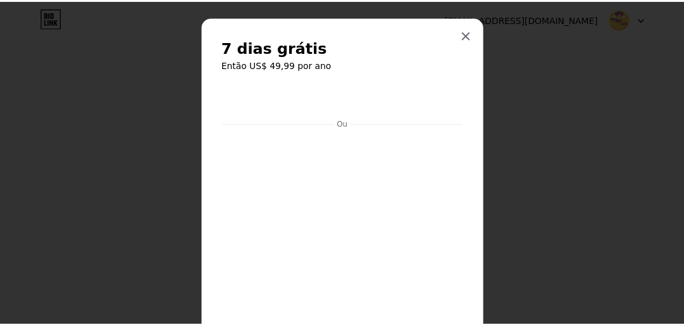
scroll to position [8, 0]
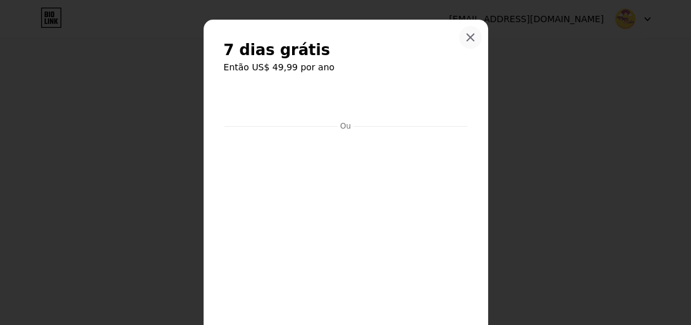
click at [466, 39] on icon at bounding box center [471, 37] width 10 height 10
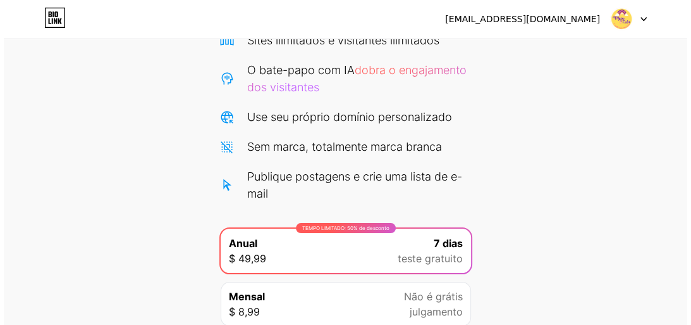
scroll to position [218, 0]
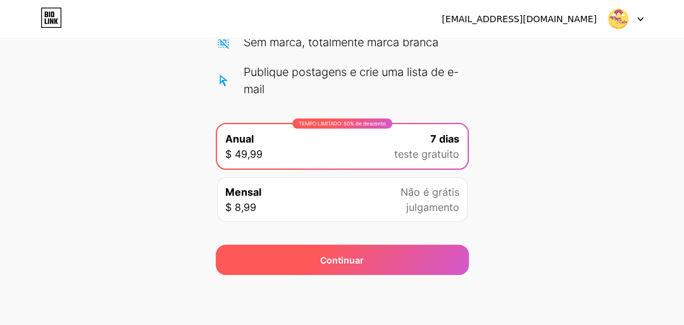
click at [335, 259] on font "Continuar" at bounding box center [342, 259] width 44 height 11
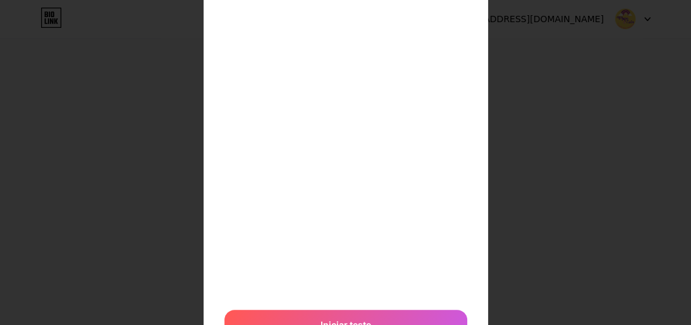
scroll to position [390, 0]
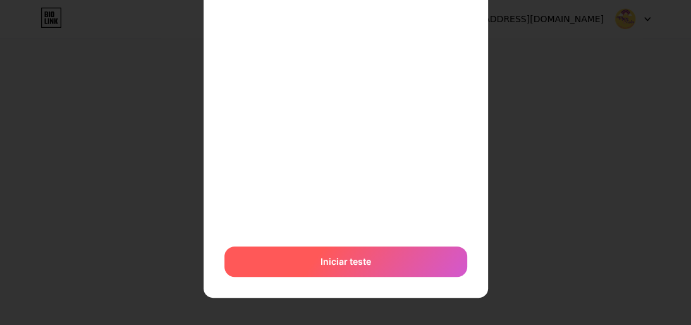
click at [357, 260] on font "Iniciar teste" at bounding box center [346, 261] width 51 height 11
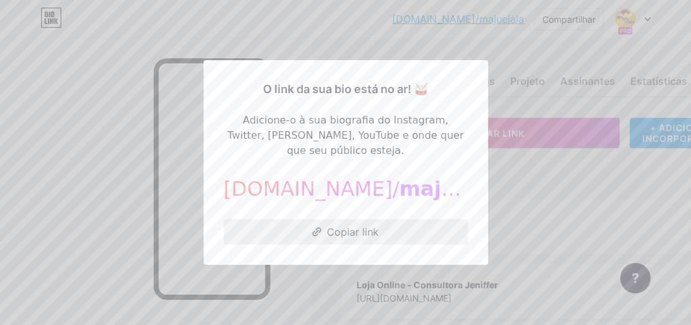
click at [341, 225] on font "Copiar link" at bounding box center [353, 231] width 52 height 13
click at [345, 228] on font "Copiar link" at bounding box center [353, 231] width 52 height 13
click at [311, 276] on div at bounding box center [345, 162] width 691 height 325
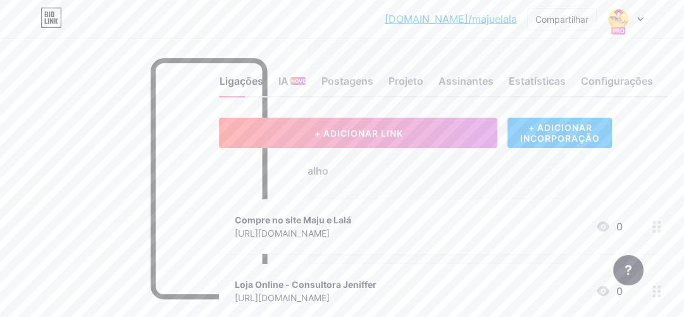
scroll to position [0, 147]
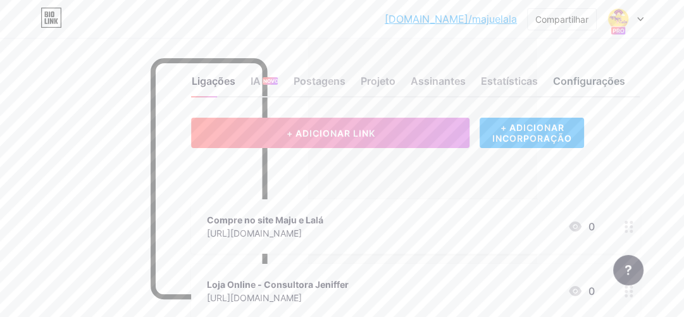
click at [584, 81] on font "Configurações" at bounding box center [588, 81] width 72 height 13
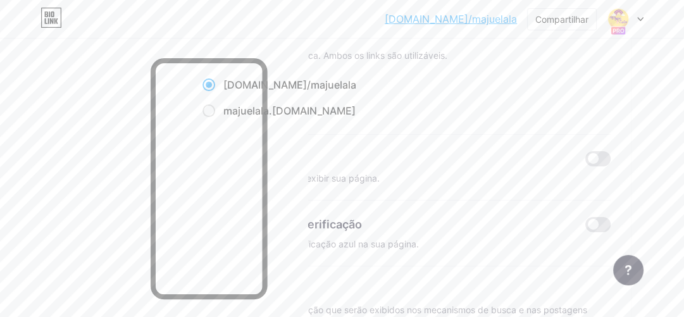
scroll to position [0, 159]
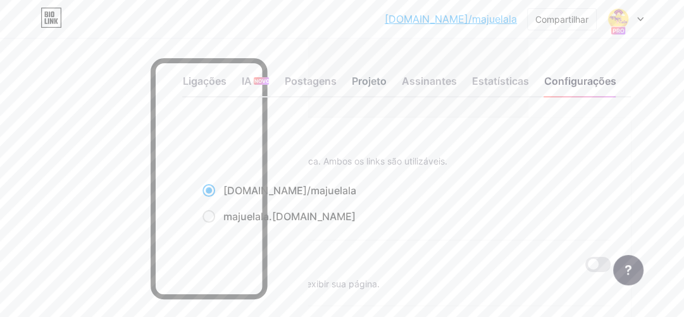
click at [362, 80] on font "Projeto" at bounding box center [368, 81] width 35 height 13
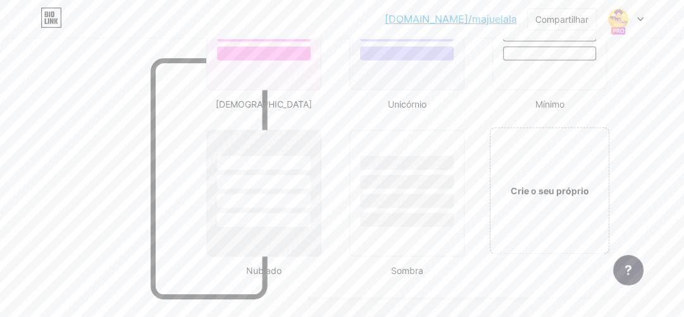
scroll to position [1369, 159]
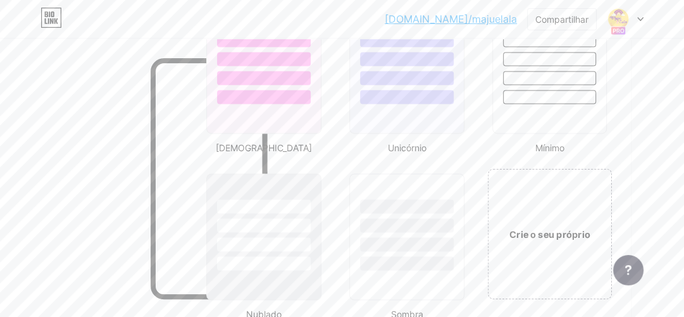
click at [559, 235] on div "Crie o seu próprio" at bounding box center [549, 234] width 102 height 14
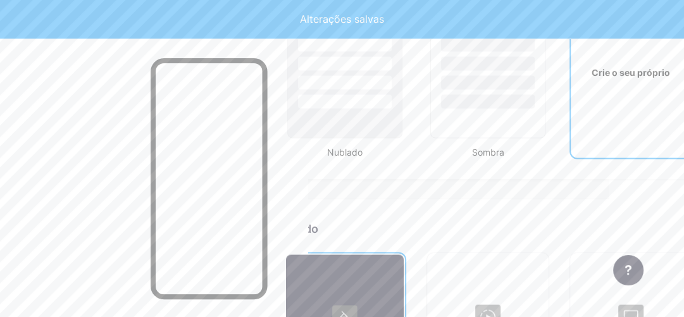
scroll to position [1675, 0]
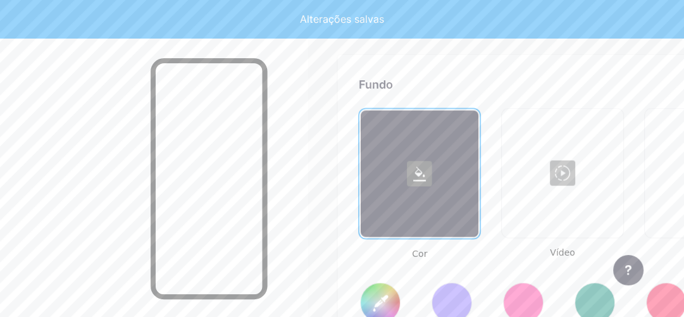
type input "#ffffff"
type input "#000000"
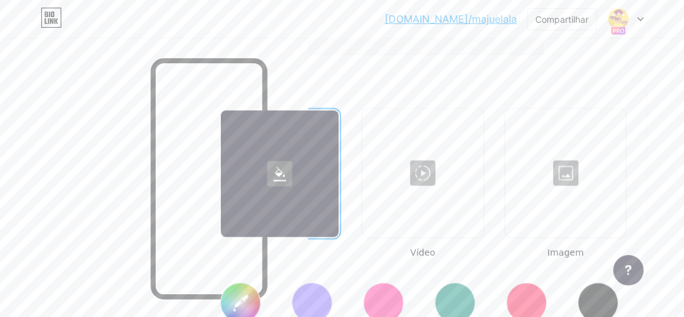
scroll to position [1675, 159]
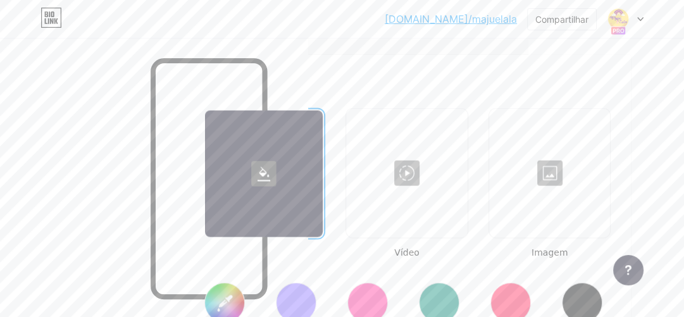
click at [553, 163] on div at bounding box center [549, 172] width 119 height 127
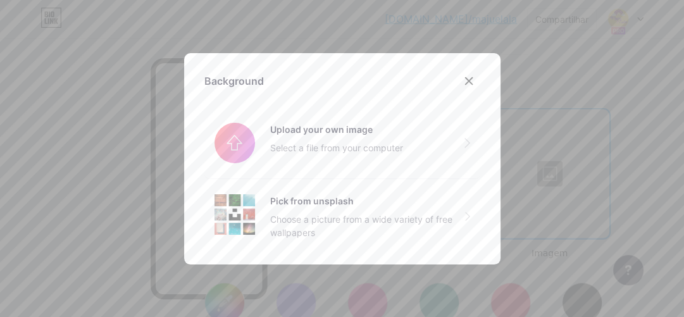
scroll to position [1675, 152]
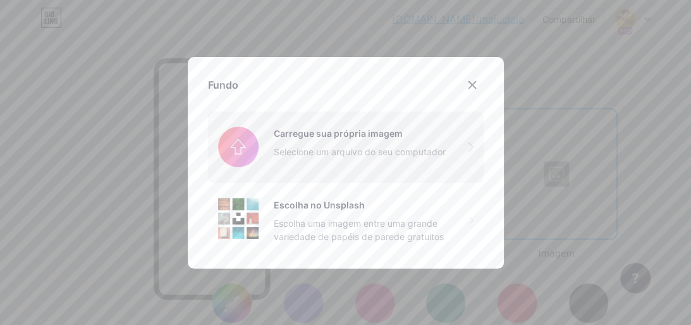
click at [325, 151] on input "file" at bounding box center [346, 146] width 276 height 71
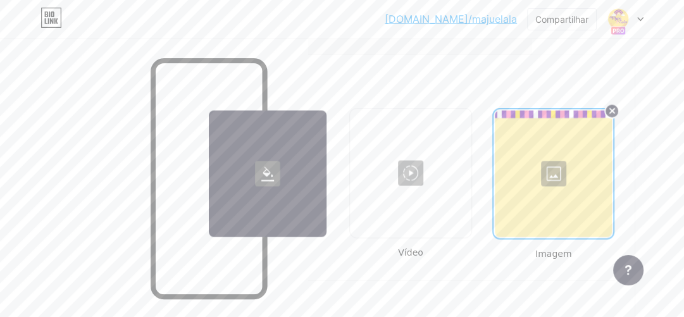
click at [344, 275] on div "Cor Vídeo Imagem" at bounding box center [410, 194] width 408 height 173
click at [270, 164] on rect at bounding box center [267, 173] width 25 height 25
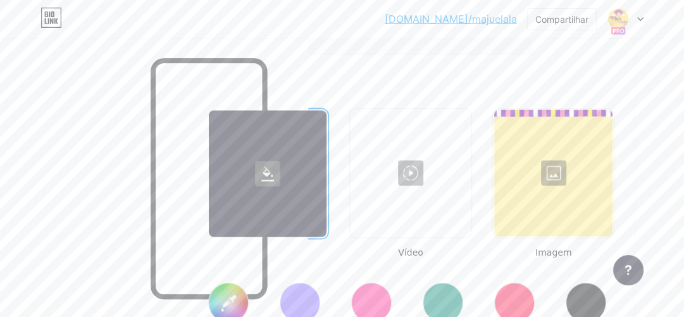
click at [378, 308] on div at bounding box center [371, 302] width 40 height 40
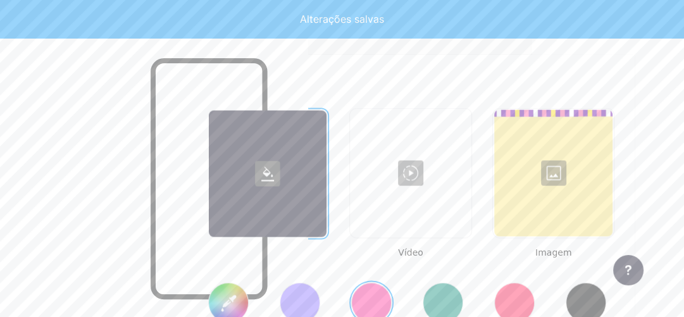
type input "#ff2e96"
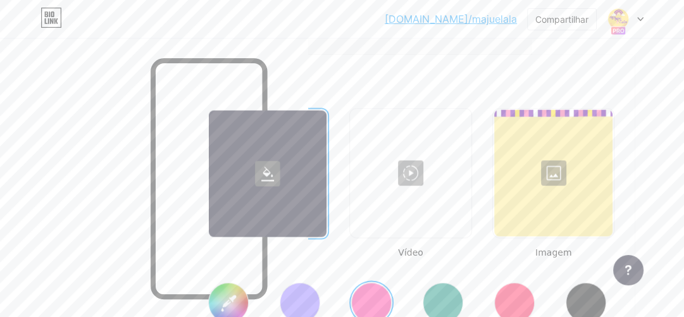
click at [553, 174] on div at bounding box center [553, 172] width 119 height 127
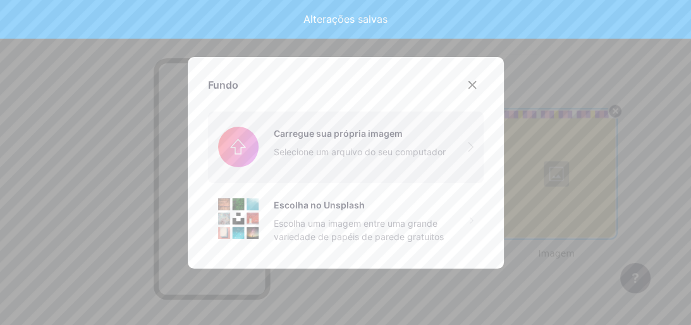
click at [311, 149] on input "file" at bounding box center [346, 146] width 276 height 71
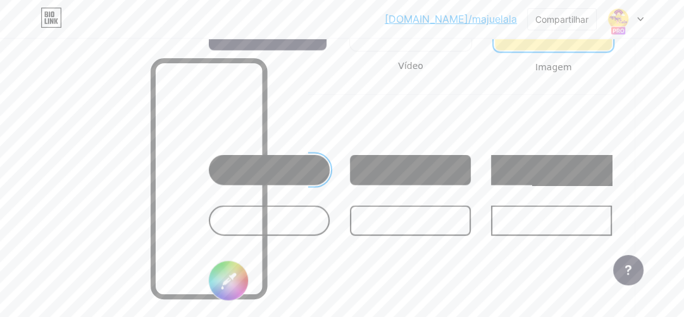
scroll to position [1881, 152]
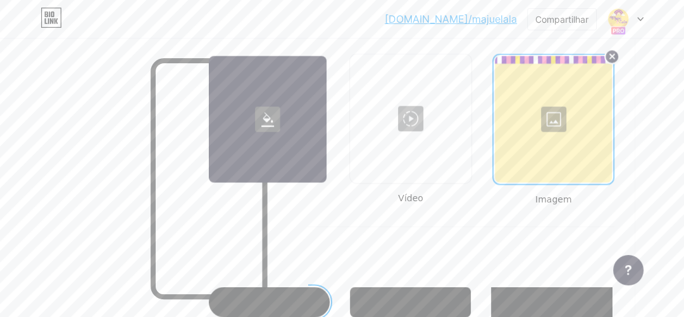
scroll to position [1724, 152]
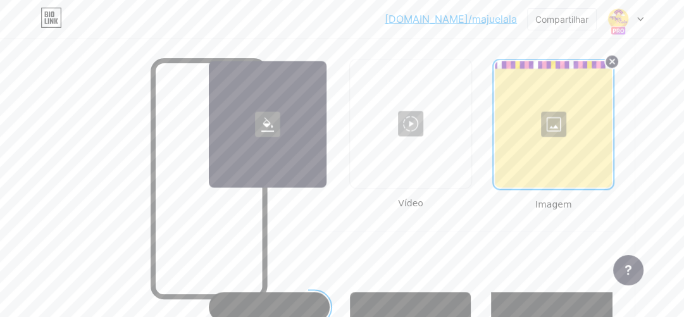
click at [318, 152] on div at bounding box center [268, 124] width 118 height 127
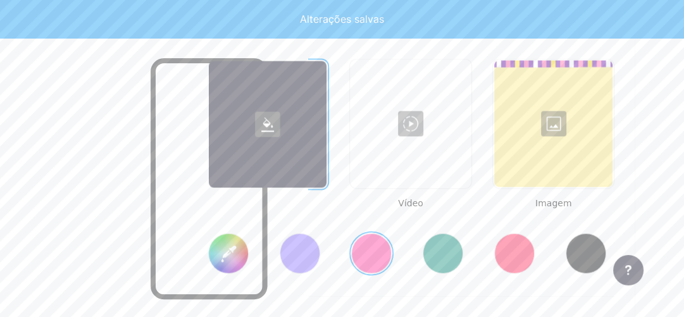
type input "#ff2e96"
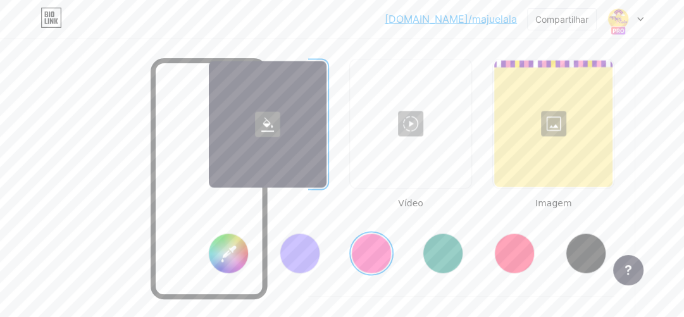
click at [582, 121] on div at bounding box center [553, 124] width 119 height 127
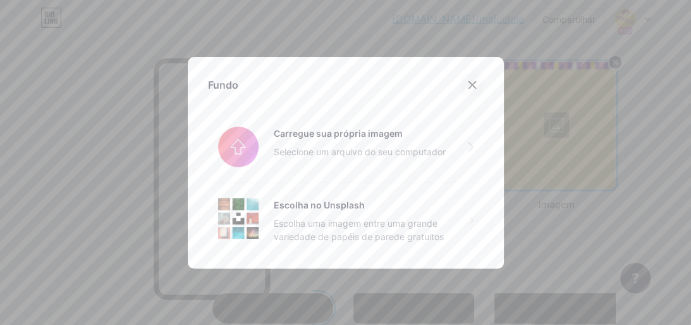
click at [473, 85] on icon at bounding box center [472, 84] width 7 height 7
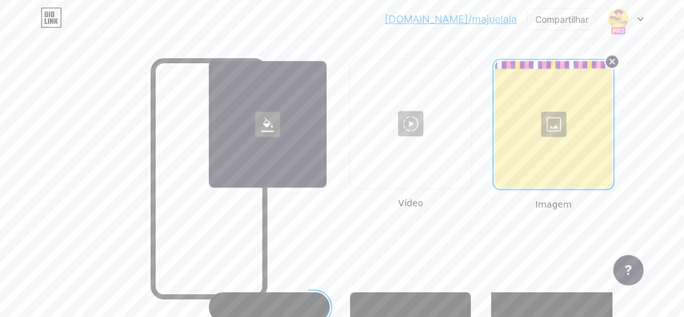
click at [553, 121] on div at bounding box center [554, 124] width 118 height 127
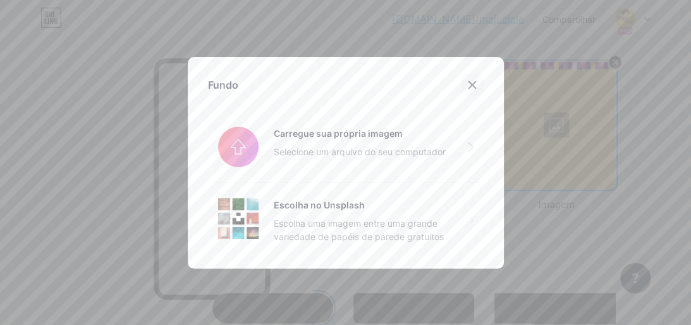
click at [475, 81] on icon at bounding box center [472, 84] width 7 height 7
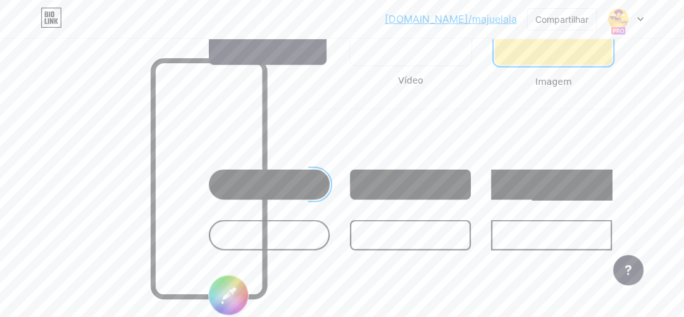
scroll to position [1852, 152]
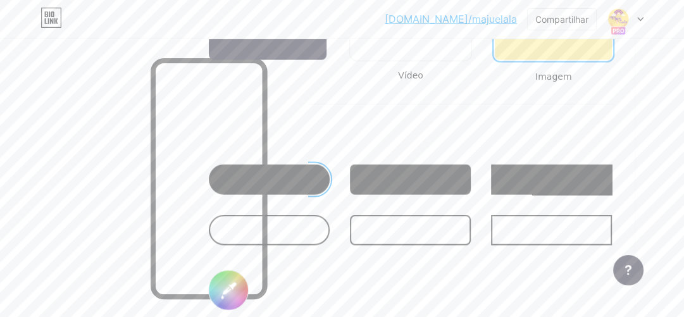
click at [323, 175] on div at bounding box center [269, 179] width 121 height 30
click at [326, 187] on div at bounding box center [269, 179] width 126 height 35
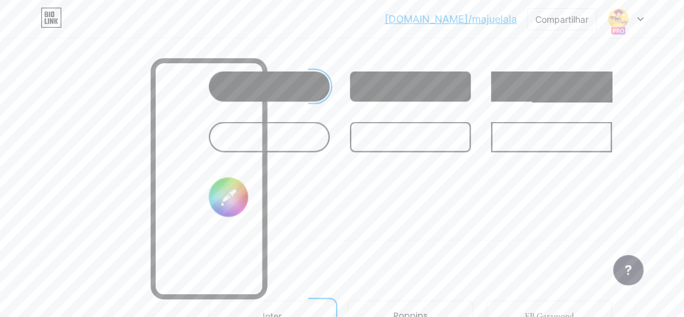
scroll to position [1935, 152]
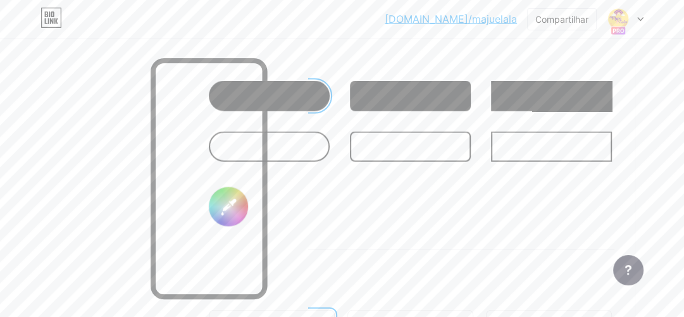
click at [228, 205] on input "#000000" at bounding box center [228, 206] width 39 height 39
type input "#6207a4"
click at [460, 242] on div "Botão #6207a4" at bounding box center [410, 150] width 408 height 199
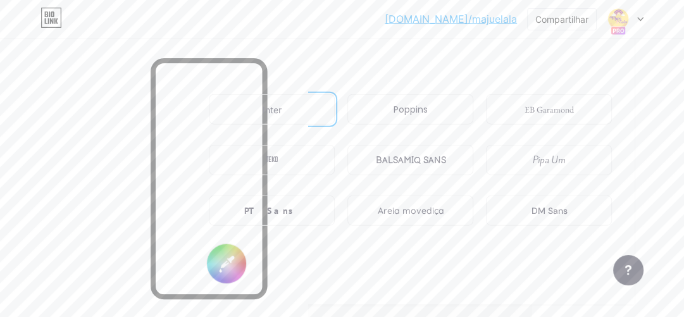
scroll to position [2136, 152]
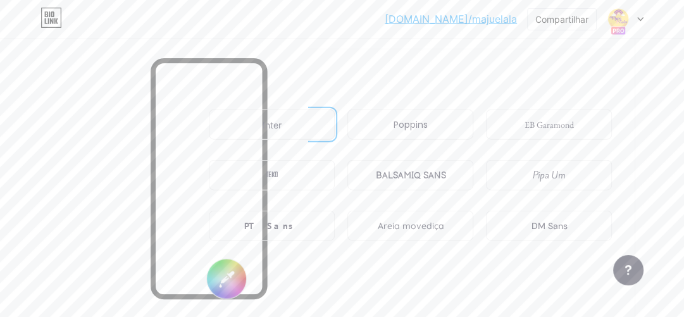
click at [283, 220] on font "PT Sans" at bounding box center [272, 225] width 56 height 11
click at [567, 220] on font "DM Sans" at bounding box center [549, 225] width 36 height 11
click at [293, 225] on div "PT Sans" at bounding box center [272, 226] width 126 height 30
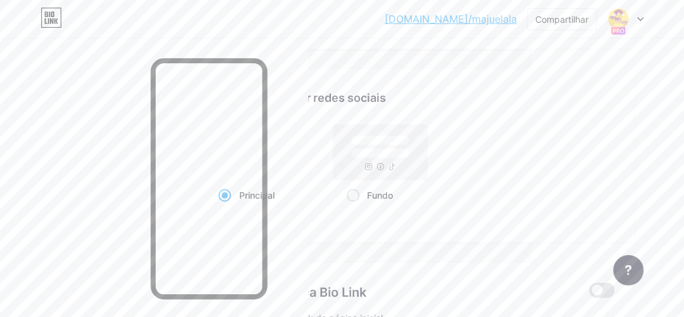
scroll to position [2416, 152]
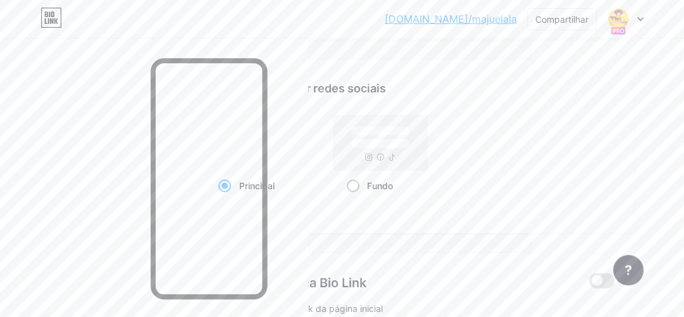
click at [352, 182] on span at bounding box center [353, 186] width 13 height 13
click at [352, 197] on input "Fundo" at bounding box center [351, 201] width 8 height 8
radio input "true"
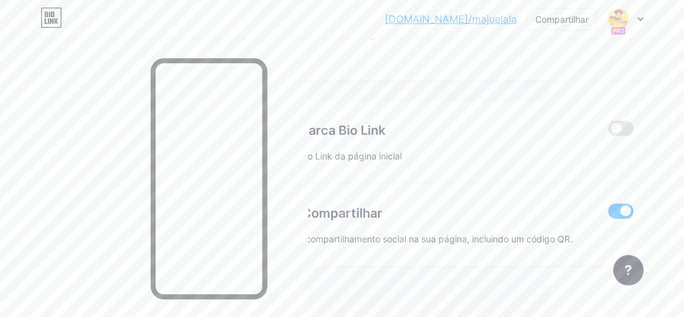
scroll to position [2576, 133]
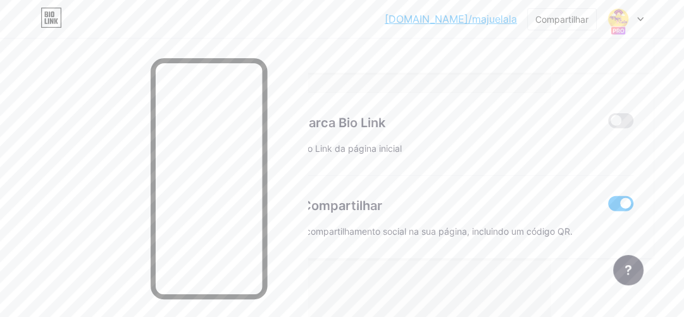
click at [547, 186] on div "Exibir botão Compartilhar Habilita opções de compartilhamento social na sua pág…" at bounding box center [429, 207] width 408 height 62
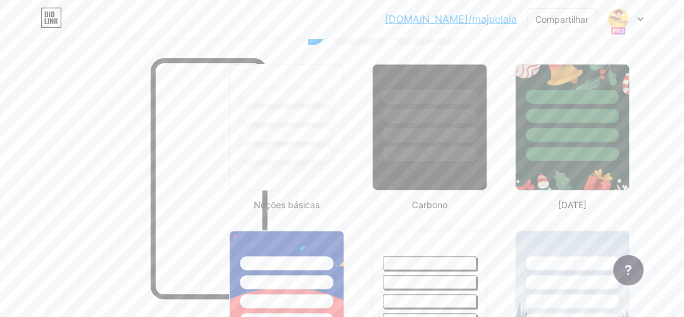
scroll to position [275, 133]
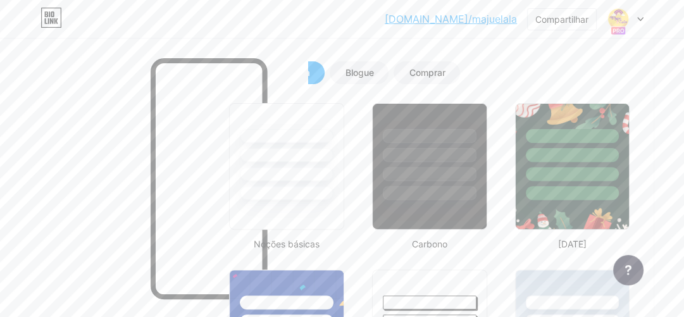
click at [114, 94] on div at bounding box center [153, 196] width 307 height 317
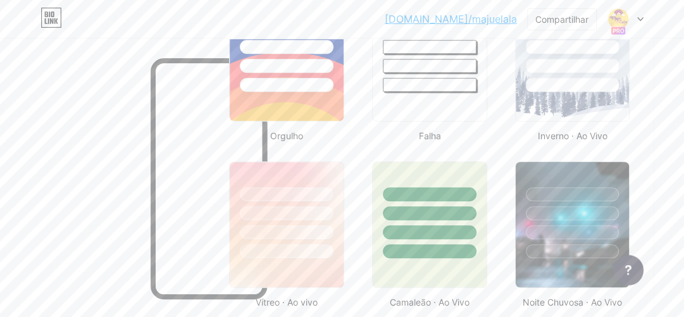
scroll to position [2576, 133]
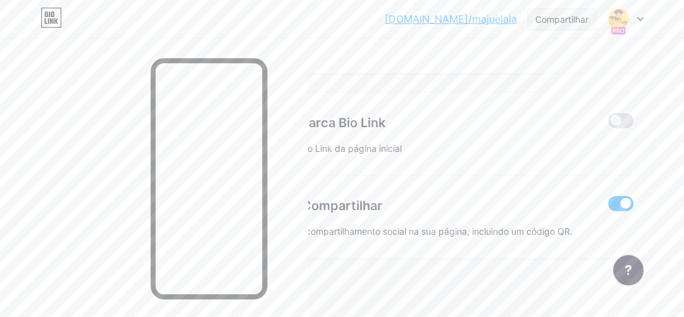
click at [552, 18] on font "Compartilhar" at bounding box center [561, 19] width 53 height 11
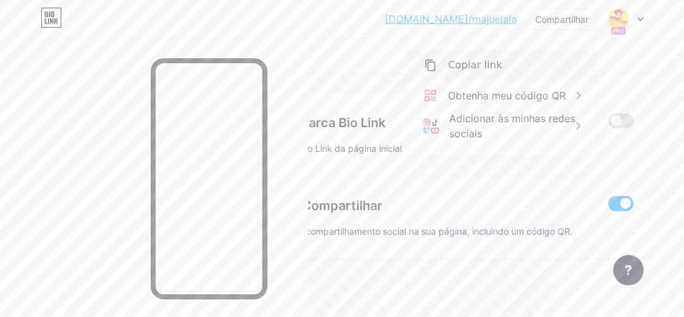
click at [456, 68] on font "Copiar link" at bounding box center [475, 65] width 54 height 12
click at [485, 66] on font "Copiar link" at bounding box center [475, 65] width 54 height 12
click at [484, 66] on font "Copiar link" at bounding box center [475, 65] width 54 height 12
click at [371, 17] on div "[DOMAIN_NAME]/majuel... [DOMAIN_NAME]/majuelala Compartilhar Copiar link [URL][…" at bounding box center [342, 19] width 684 height 23
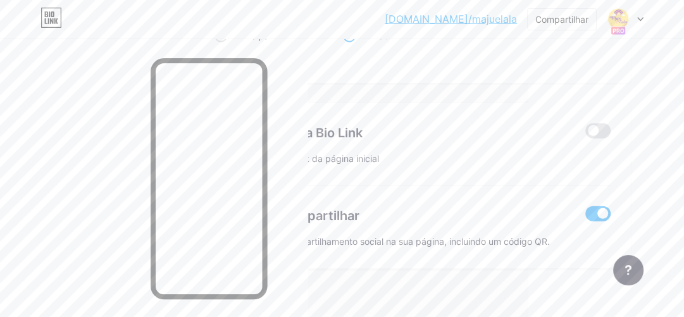
scroll to position [2576, 159]
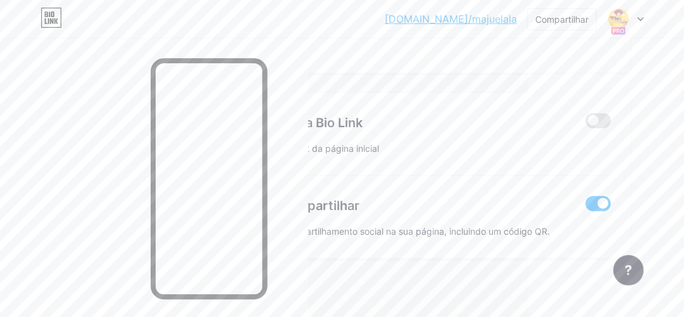
click at [528, 118] on div "Desativar a marca Bio Link" at bounding box center [381, 122] width 359 height 19
click at [29, 137] on div at bounding box center [153, 196] width 307 height 317
click at [51, 16] on icon at bounding box center [52, 14] width 3 height 6
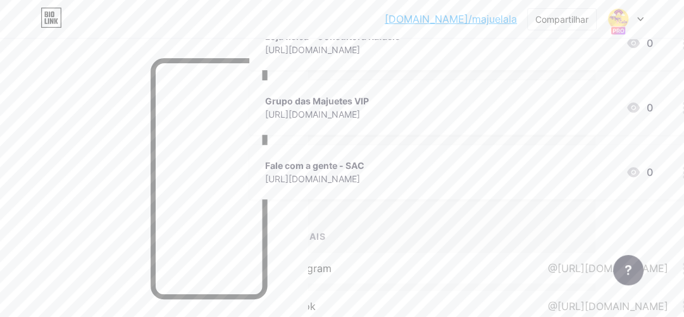
scroll to position [318, 89]
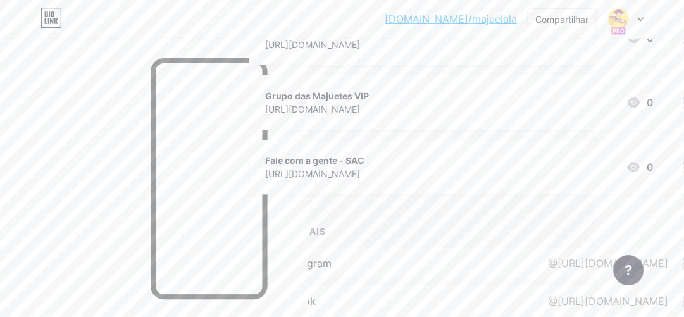
click at [334, 161] on font "Fale com a gente - SAC" at bounding box center [313, 160] width 99 height 11
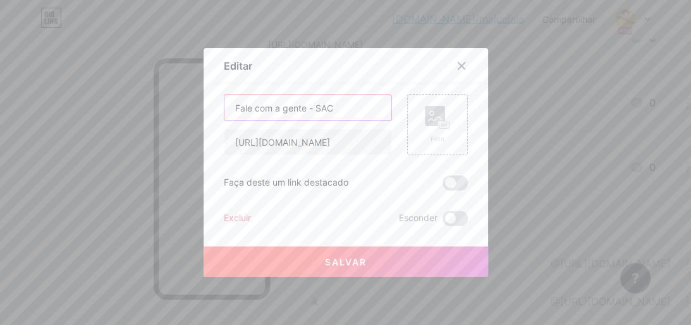
drag, startPoint x: 304, startPoint y: 108, endPoint x: 261, endPoint y: 109, distance: 43.7
click at [261, 109] on input "Fale com a gente - SAC" at bounding box center [308, 107] width 167 height 25
type input "Fale conosco - SAC"
click at [337, 266] on font "Salvar" at bounding box center [346, 261] width 42 height 11
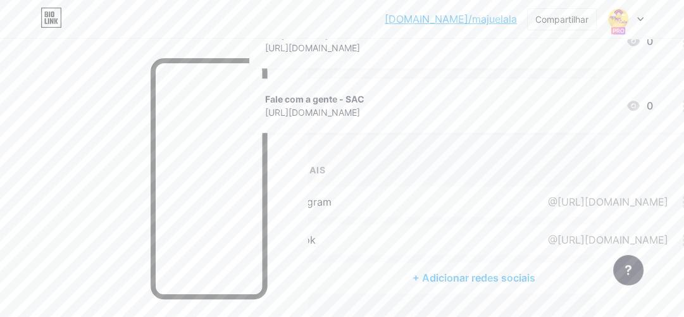
scroll to position [417, 89]
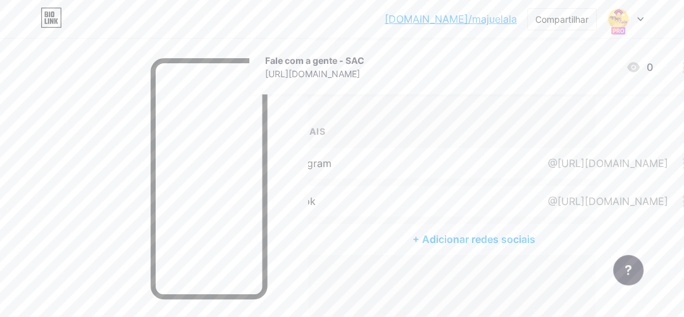
click at [640, 20] on icon at bounding box center [640, 19] width 5 height 3
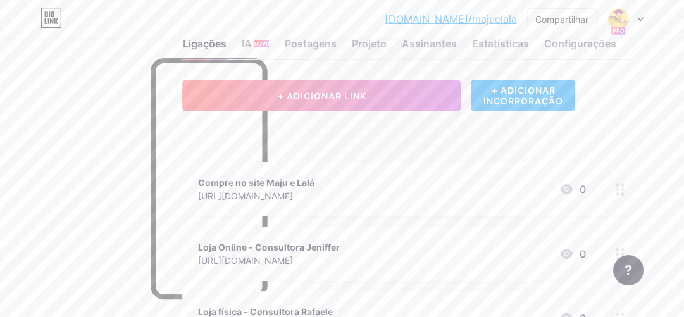
scroll to position [0, 159]
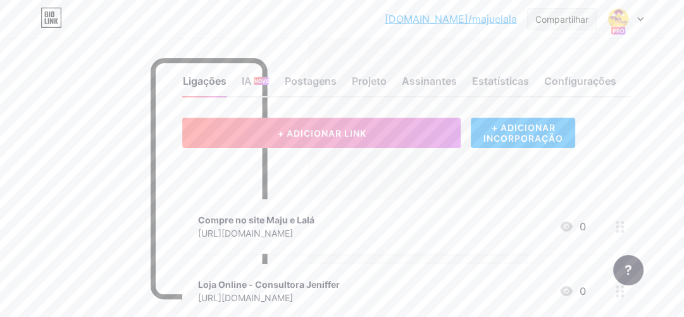
click at [563, 20] on font "Compartilhar" at bounding box center [561, 19] width 53 height 11
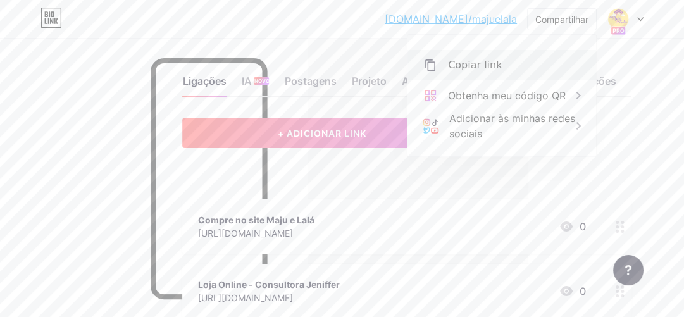
click at [481, 69] on font "Copiar link" at bounding box center [475, 65] width 54 height 12
click at [503, 69] on div "Copiar link" at bounding box center [501, 65] width 189 height 30
click at [428, 64] on icon at bounding box center [430, 64] width 10 height 11
